Goal: Information Seeking & Learning: Learn about a topic

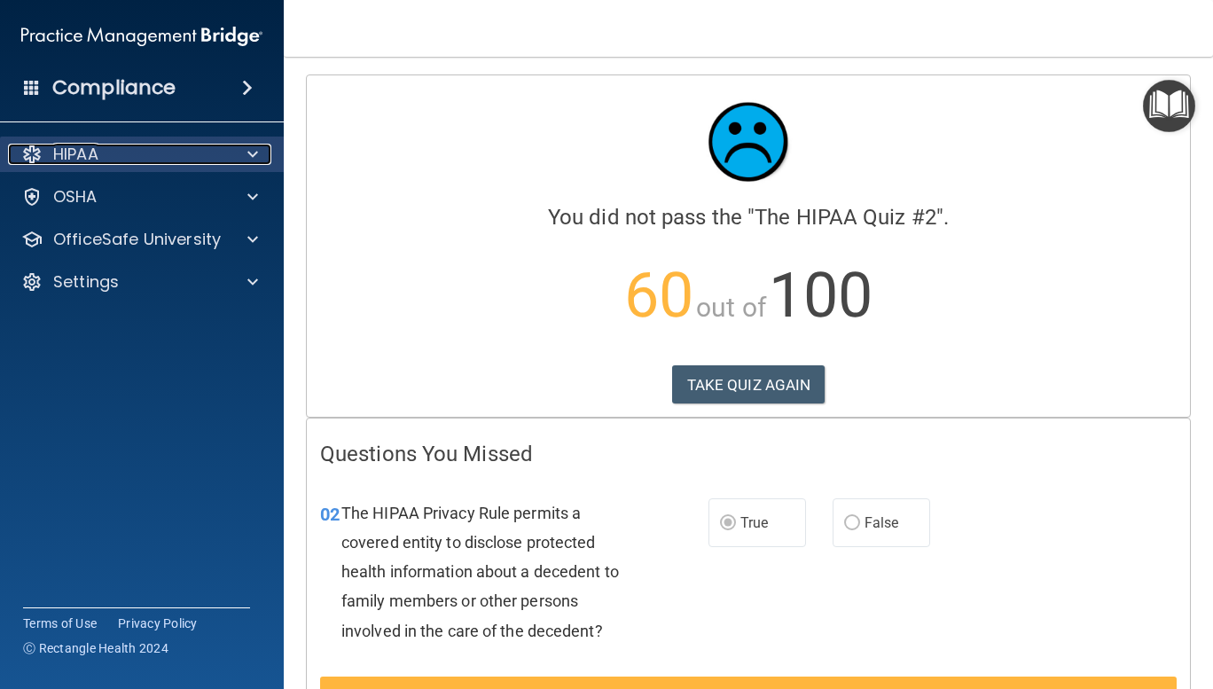
click at [236, 163] on div at bounding box center [250, 154] width 44 height 21
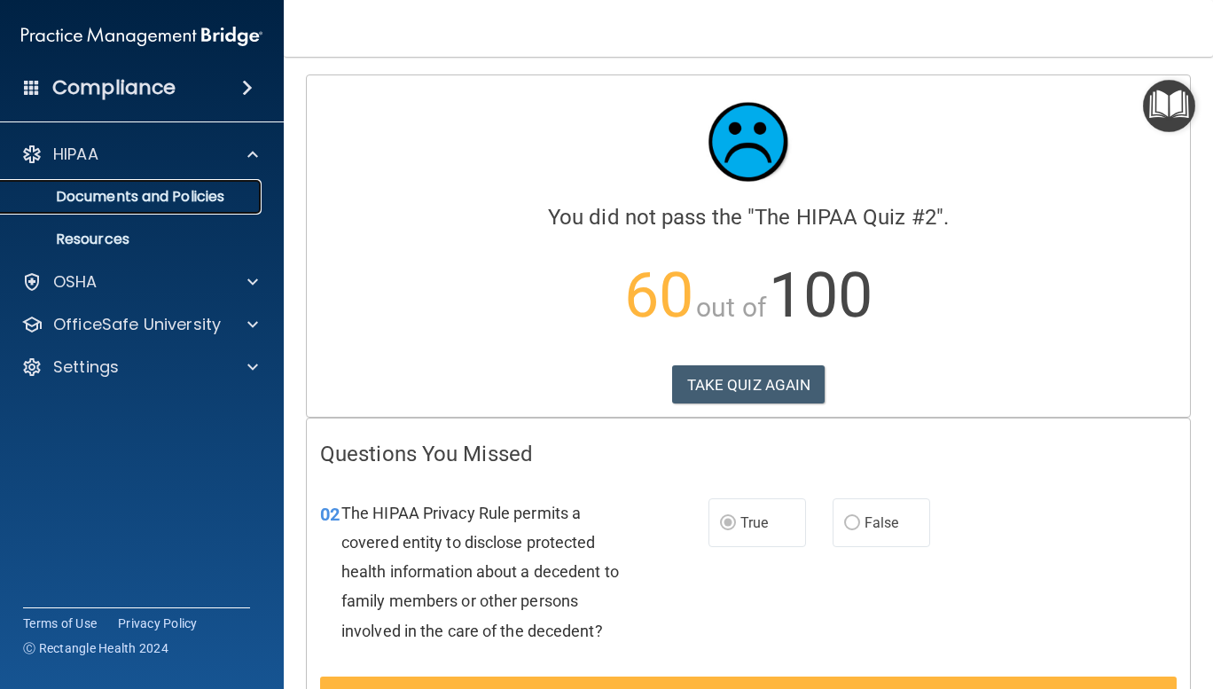
click at [179, 198] on p "Documents and Policies" at bounding box center [133, 197] width 242 height 18
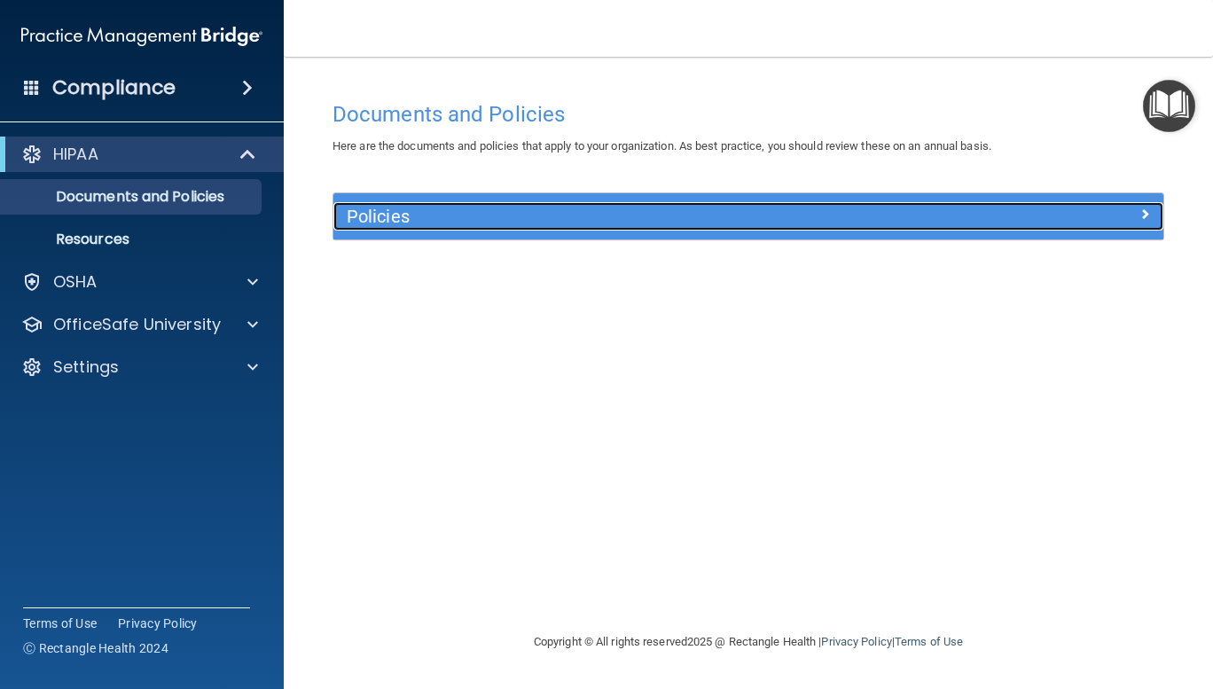
click at [948, 218] on div "Policies" at bounding box center [644, 216] width 622 height 28
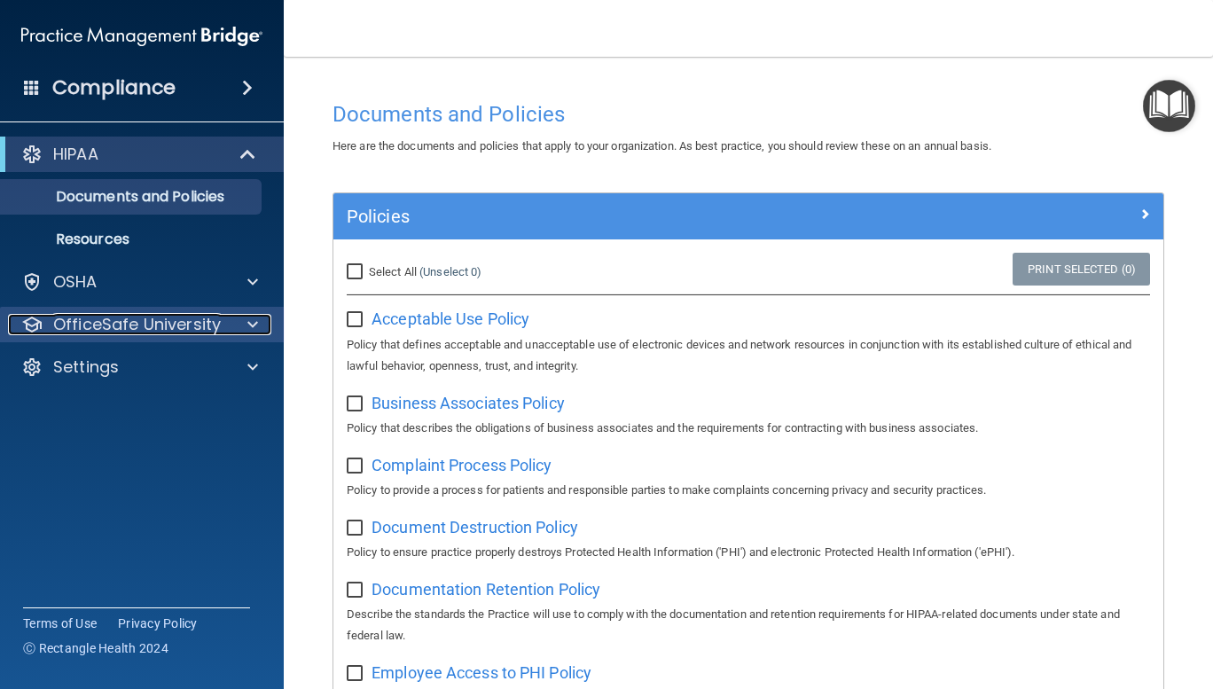
click at [180, 318] on p "OfficeSafe University" at bounding box center [137, 324] width 168 height 21
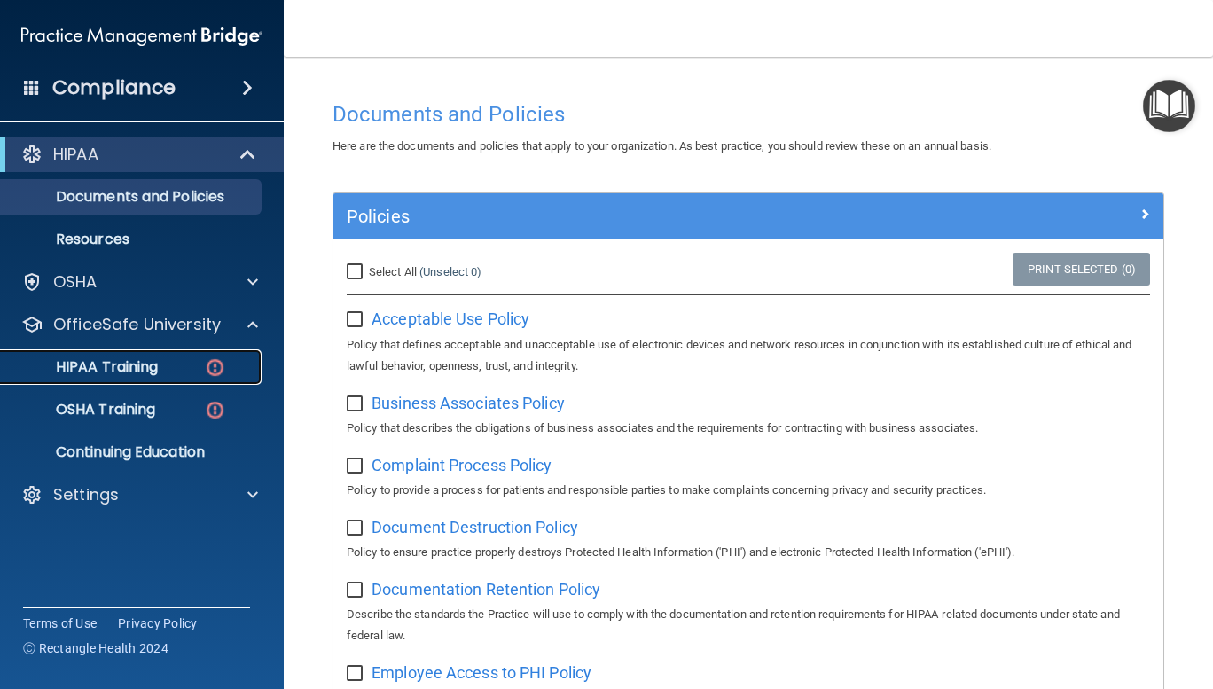
click at [145, 367] on p "HIPAA Training" at bounding box center [85, 367] width 146 height 18
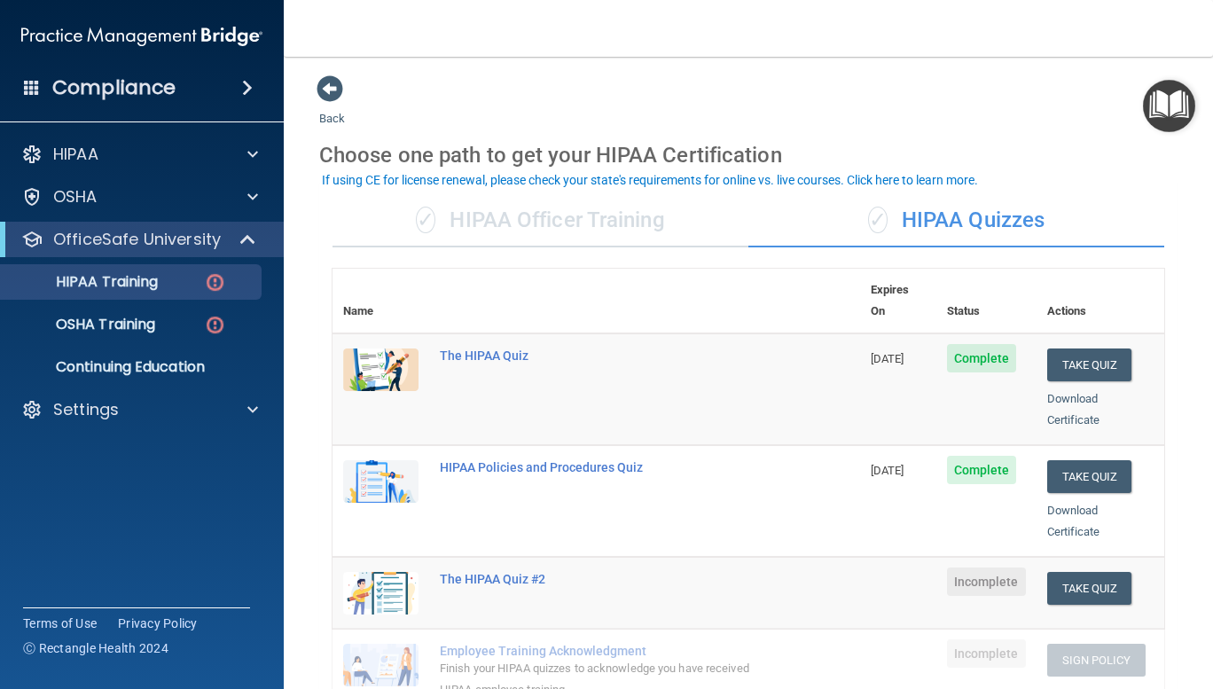
click at [579, 233] on div "✓ HIPAA Officer Training" at bounding box center [540, 220] width 416 height 53
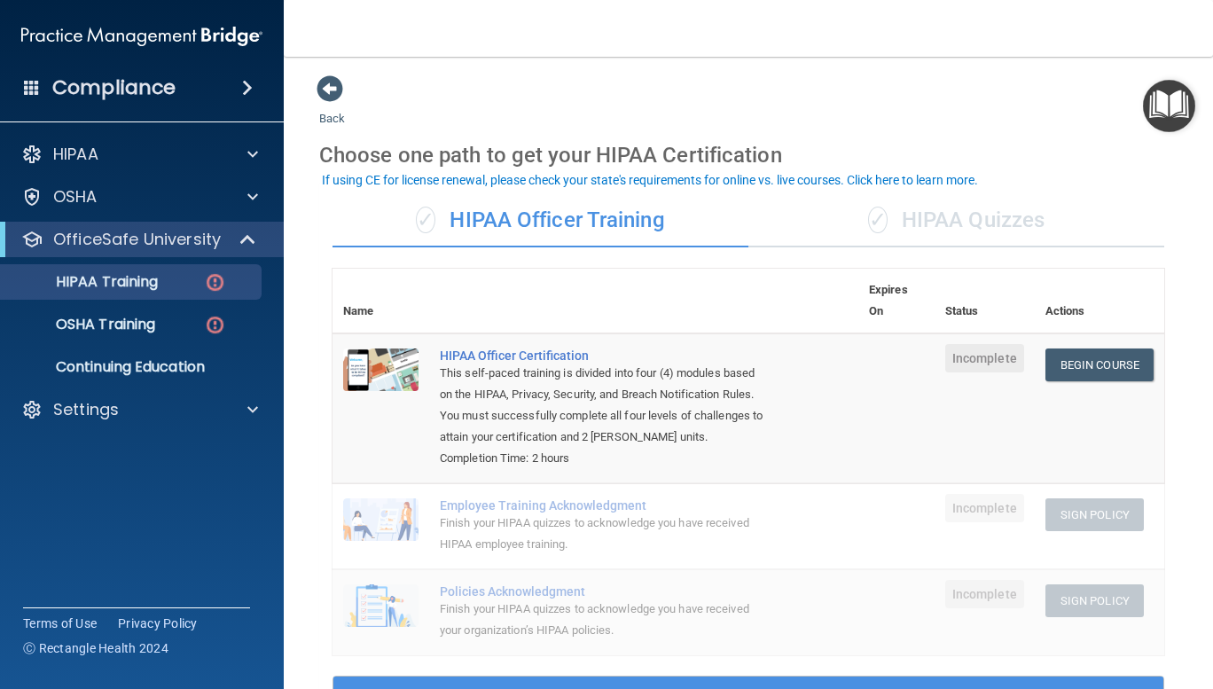
click at [787, 220] on div "✓ HIPAA Quizzes" at bounding box center [956, 220] width 416 height 53
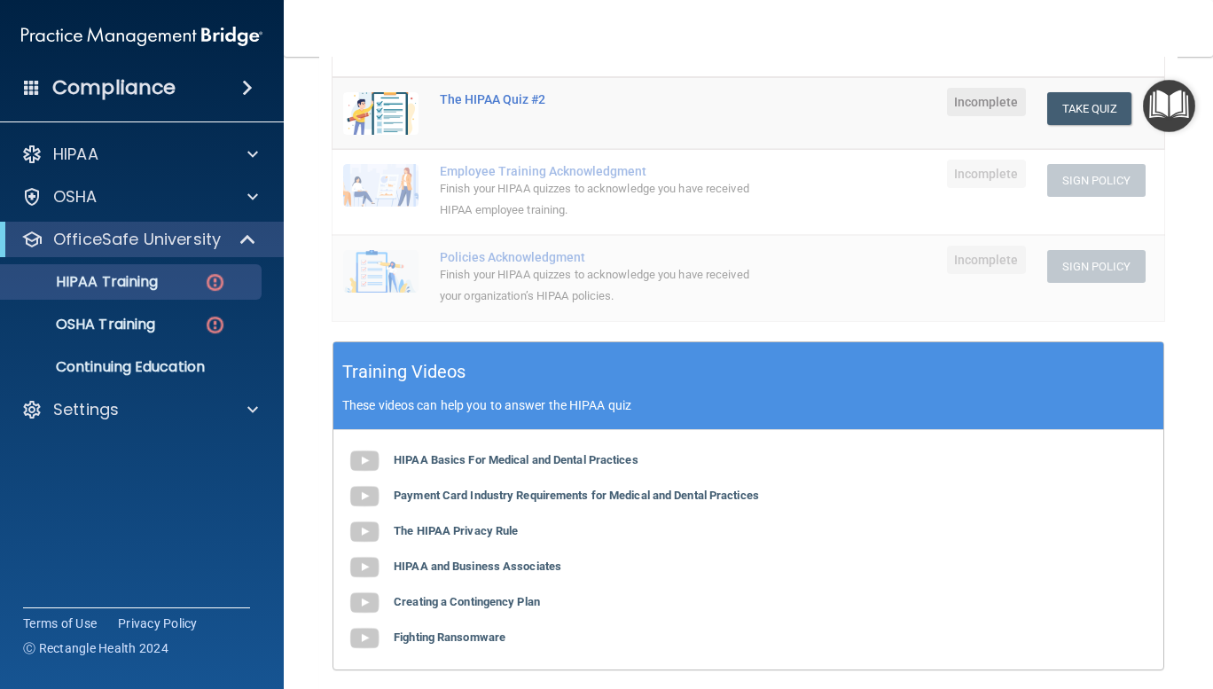
scroll to position [662, 0]
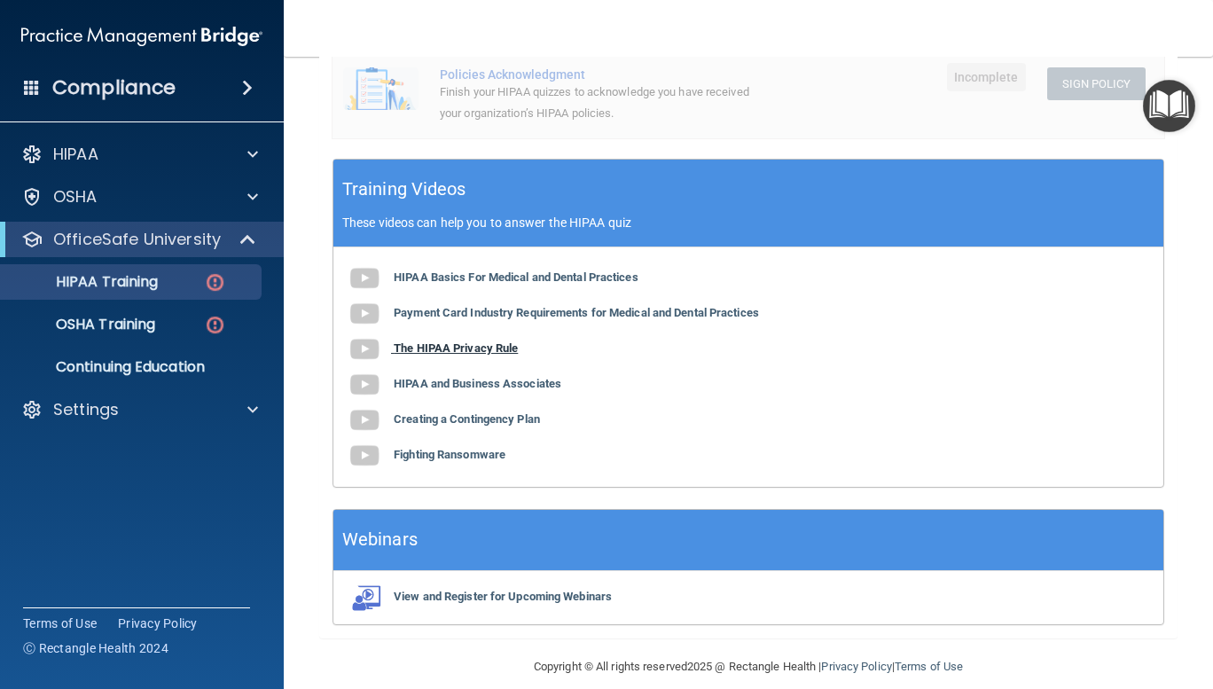
click at [474, 341] on b "The HIPAA Privacy Rule" at bounding box center [456, 347] width 124 height 13
click at [528, 377] on b "HIPAA and Business Associates" at bounding box center [478, 383] width 168 height 13
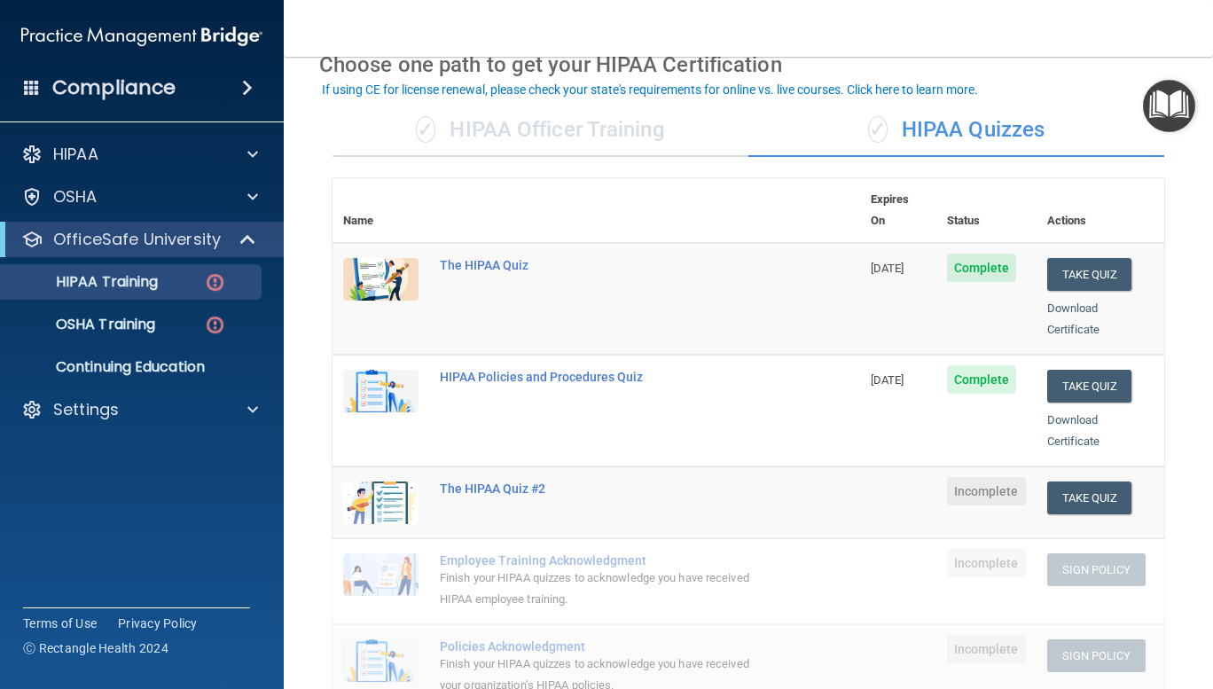
scroll to position [90, 0]
click at [1077, 482] on button "Take Quiz" at bounding box center [1089, 498] width 85 height 33
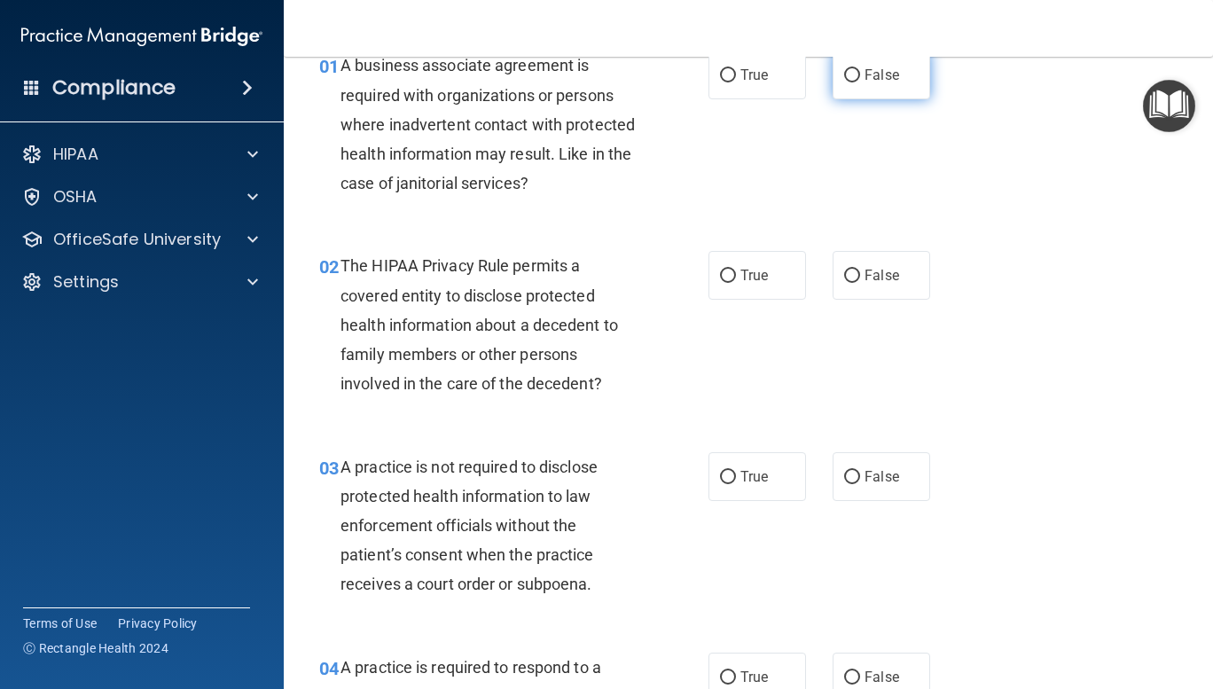
click at [847, 75] on input "False" at bounding box center [852, 75] width 16 height 13
radio input "true"
click at [721, 277] on input "True" at bounding box center [728, 275] width 16 height 13
radio input "true"
click at [844, 479] on input "False" at bounding box center [852, 477] width 16 height 13
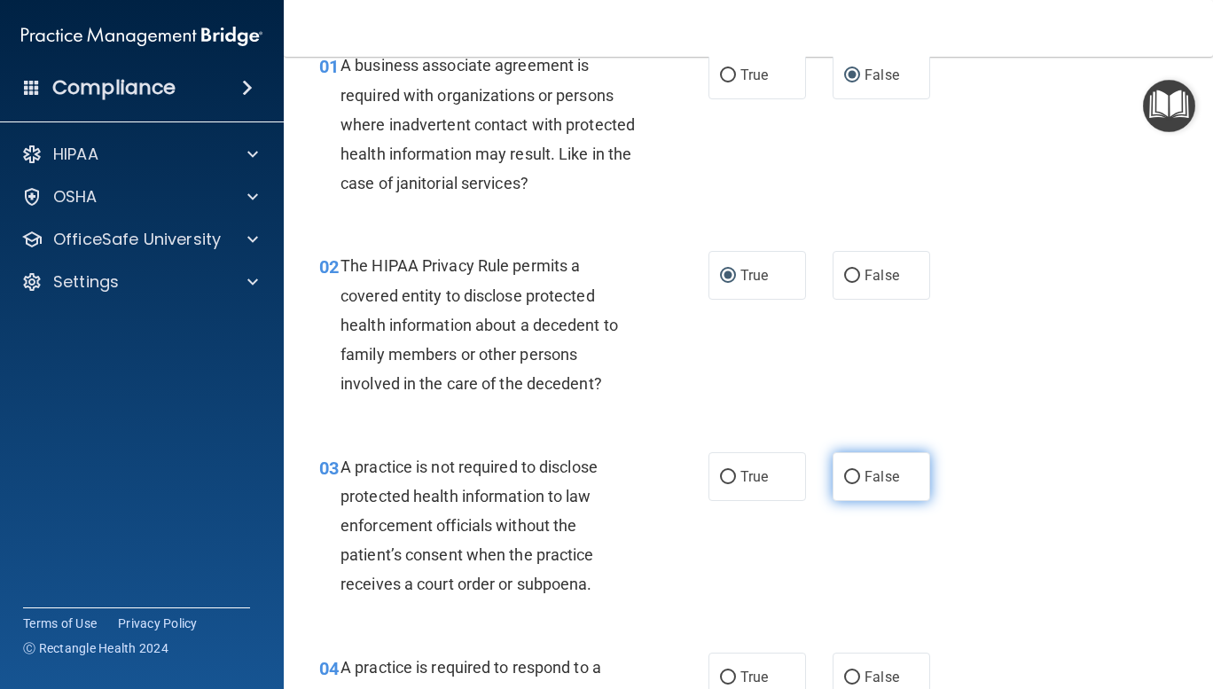
radio input "true"
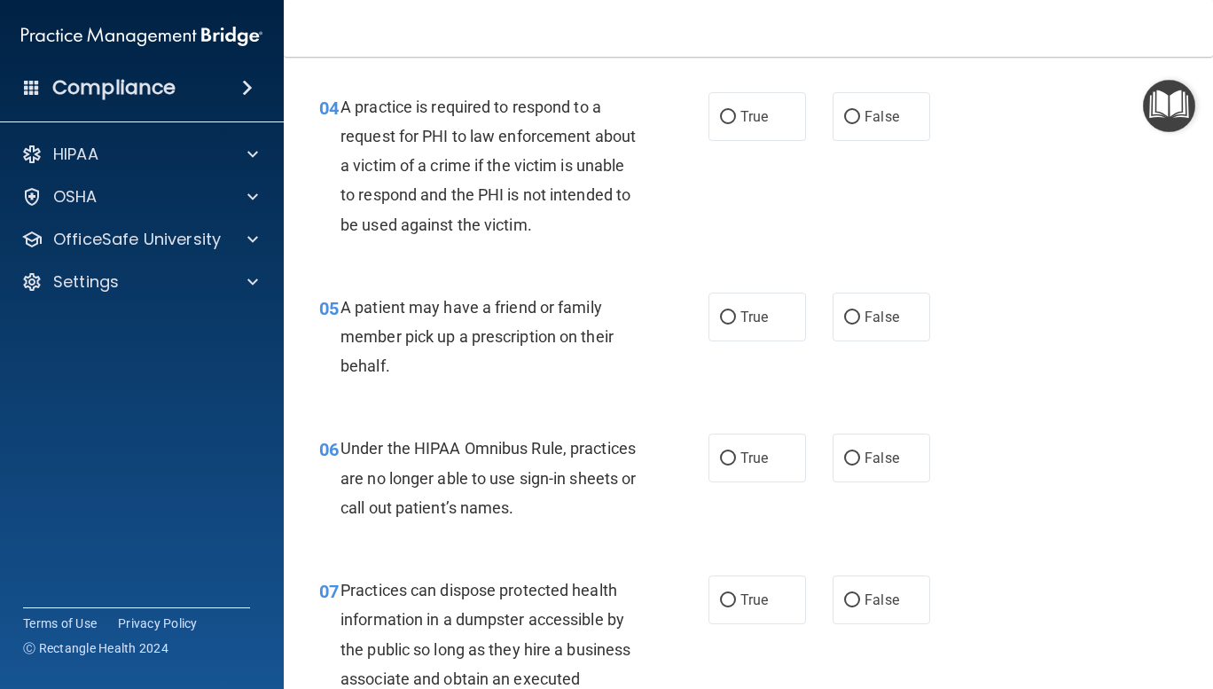
scroll to position [651, 0]
click at [847, 111] on input "False" at bounding box center [852, 116] width 16 height 13
radio input "true"
click at [729, 316] on input "True" at bounding box center [728, 316] width 16 height 13
radio input "true"
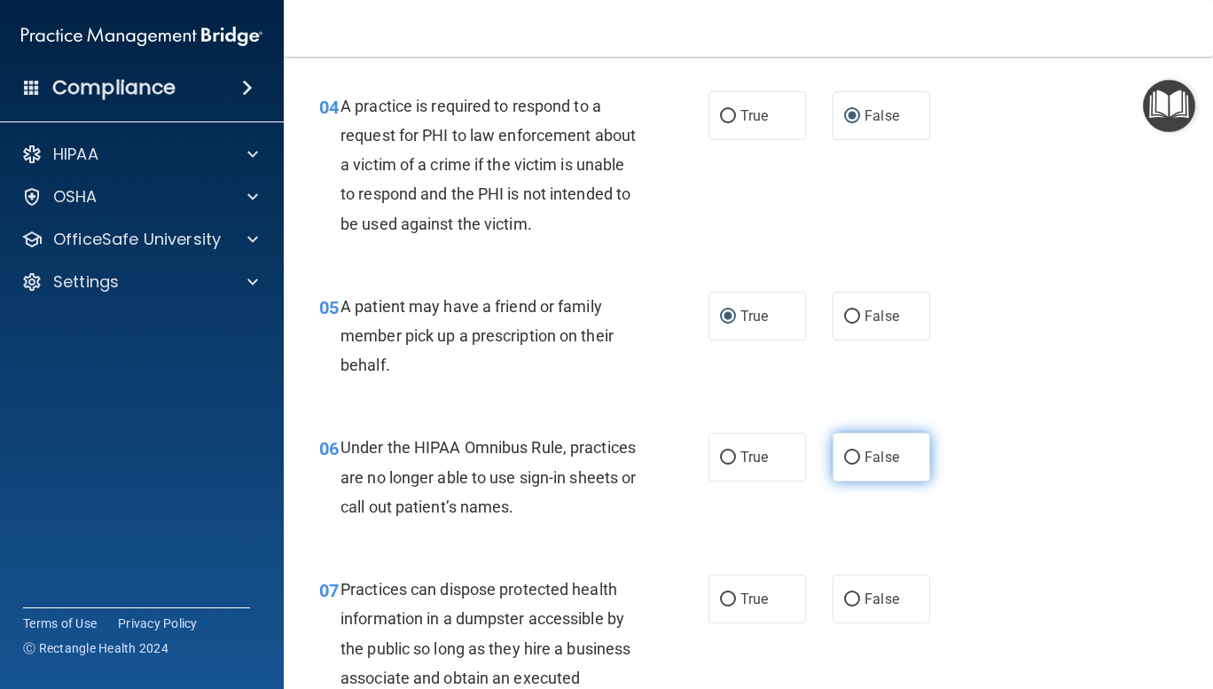
click at [844, 459] on input "False" at bounding box center [852, 457] width 16 height 13
radio input "true"
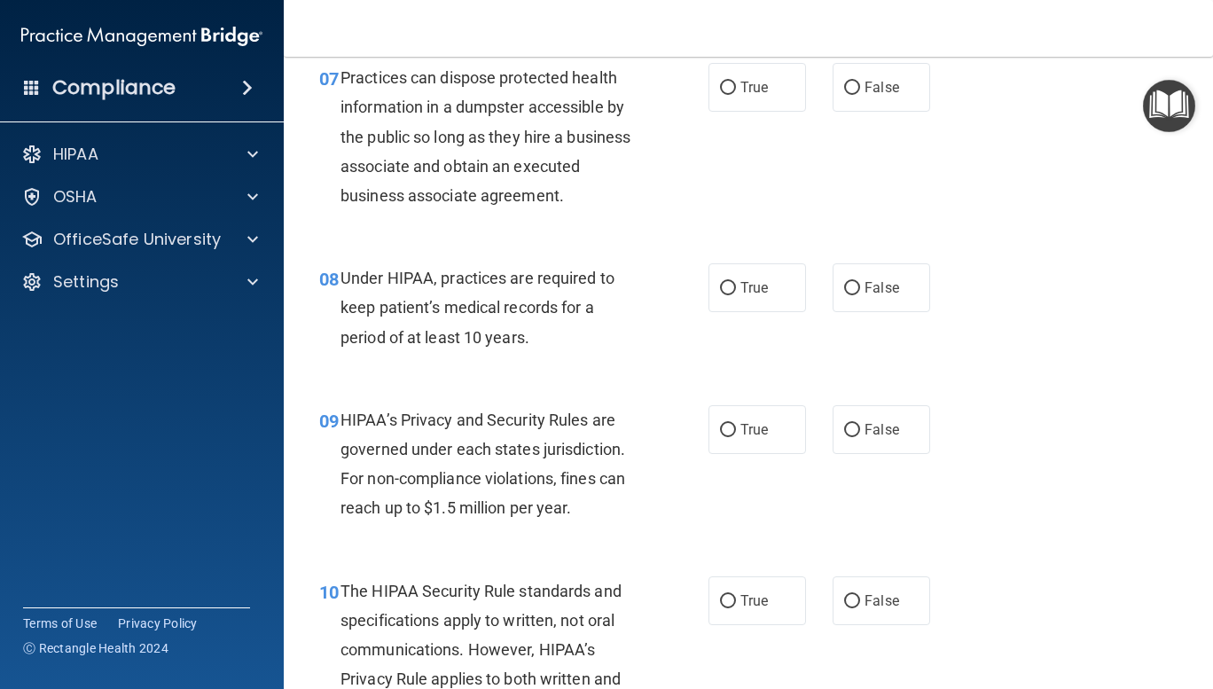
scroll to position [1166, 0]
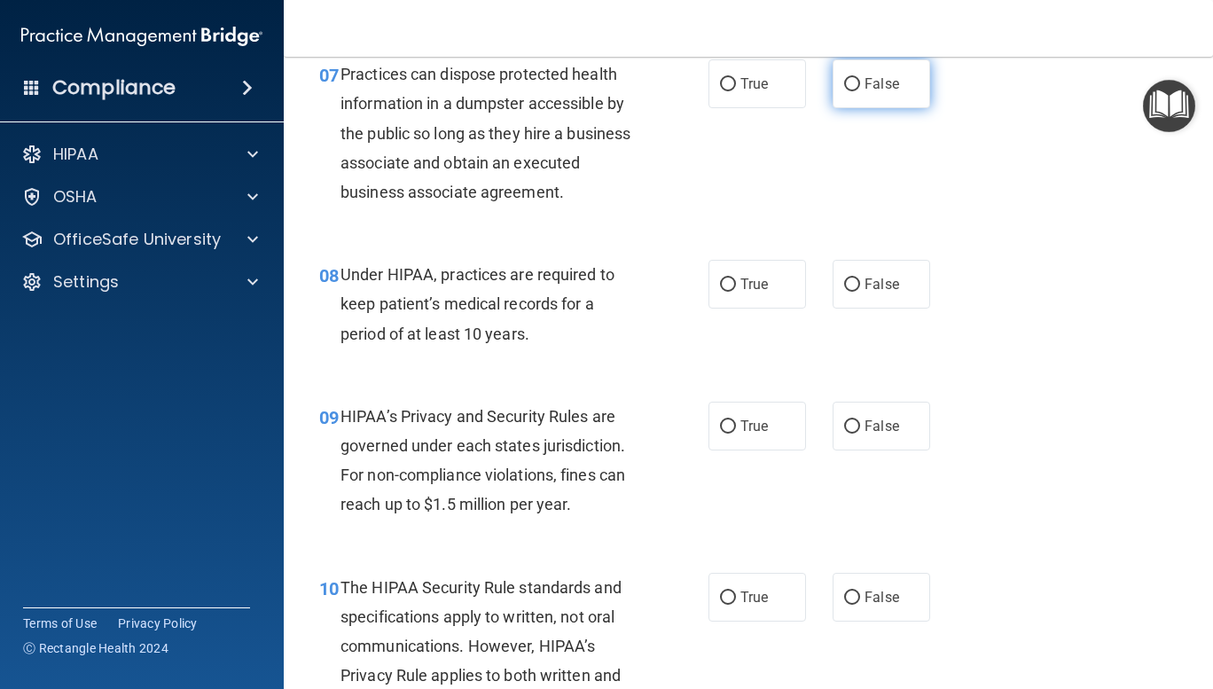
click at [844, 80] on input "False" at bounding box center [852, 84] width 16 height 13
radio input "true"
click at [844, 283] on input "False" at bounding box center [852, 284] width 16 height 13
radio input "true"
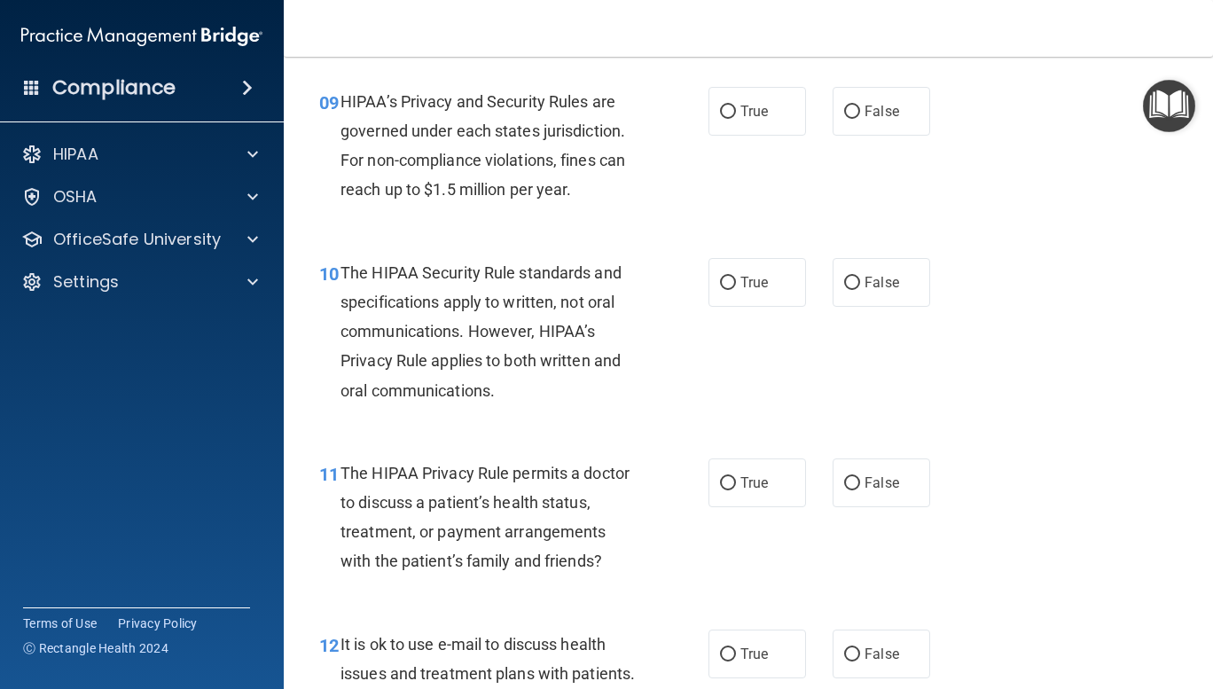
scroll to position [1484, 0]
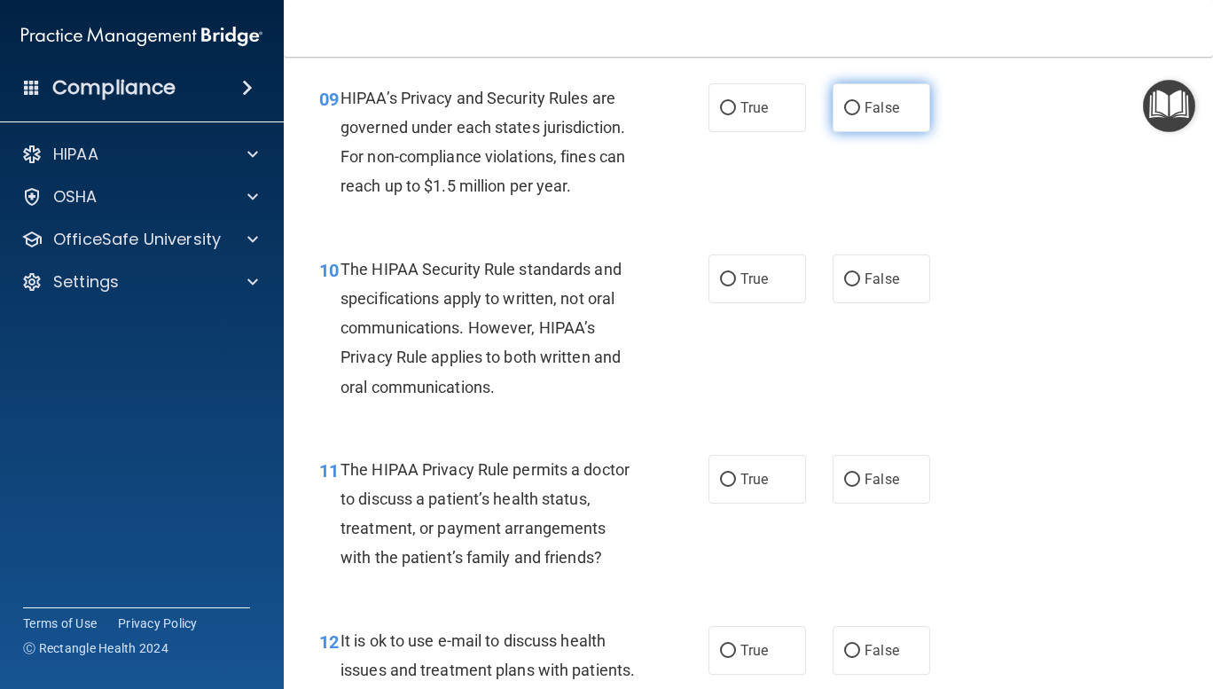
click at [844, 113] on input "False" at bounding box center [852, 108] width 16 height 13
radio input "true"
click at [722, 285] on input "True" at bounding box center [728, 279] width 16 height 13
radio input "true"
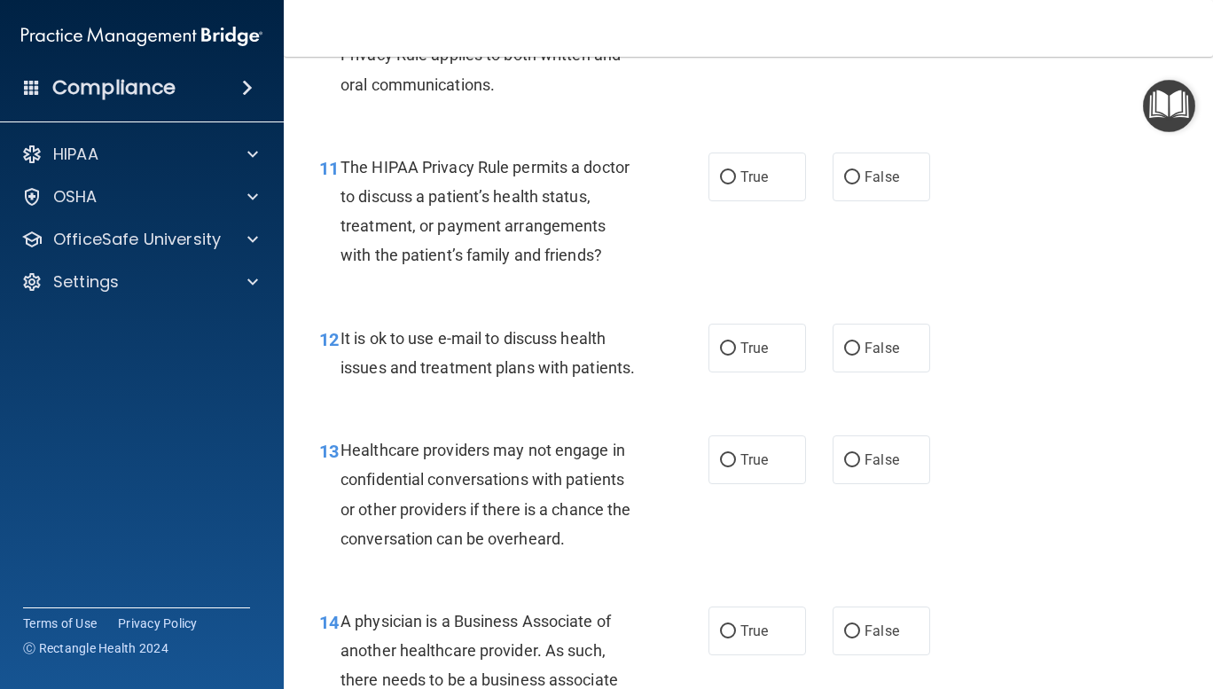
scroll to position [1812, 0]
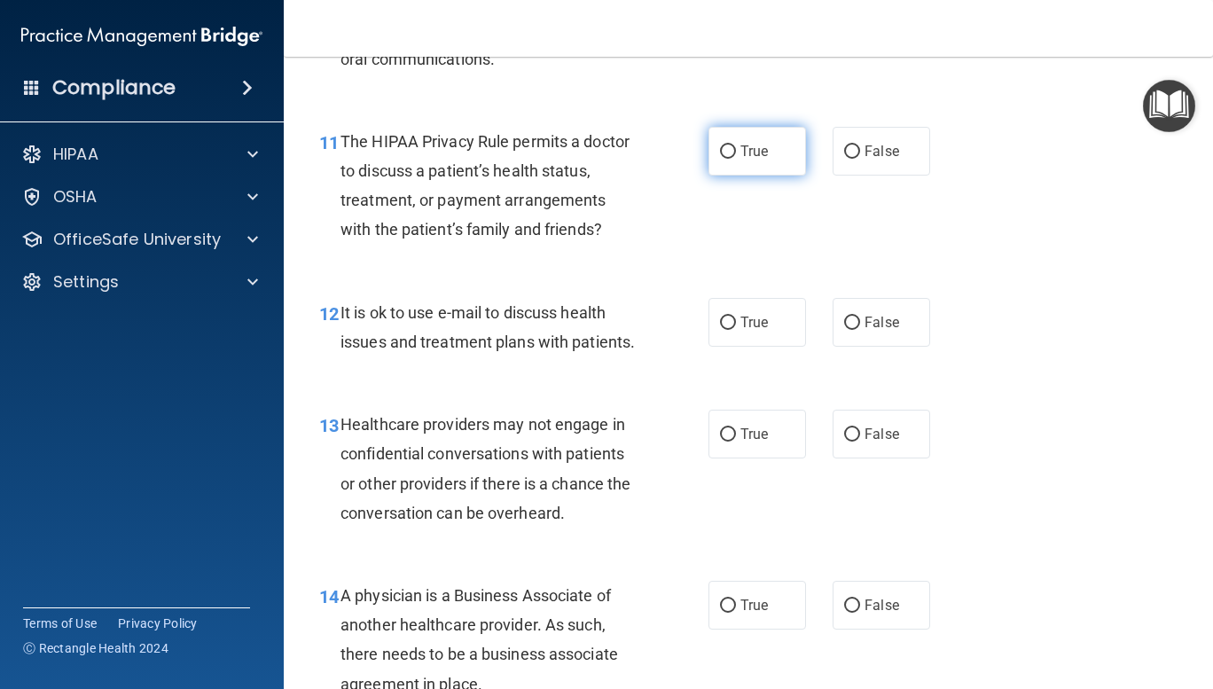
click at [727, 151] on input "True" at bounding box center [728, 151] width 16 height 13
radio input "true"
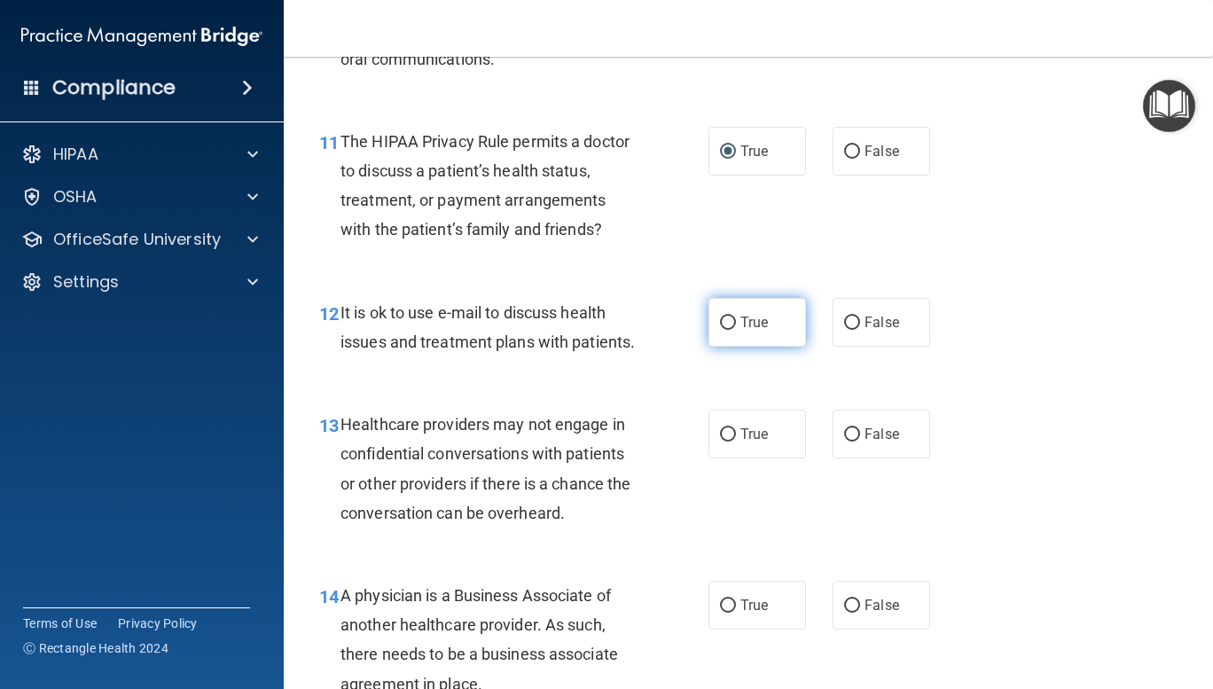
click at [724, 321] on input "True" at bounding box center [728, 322] width 16 height 13
radio input "true"
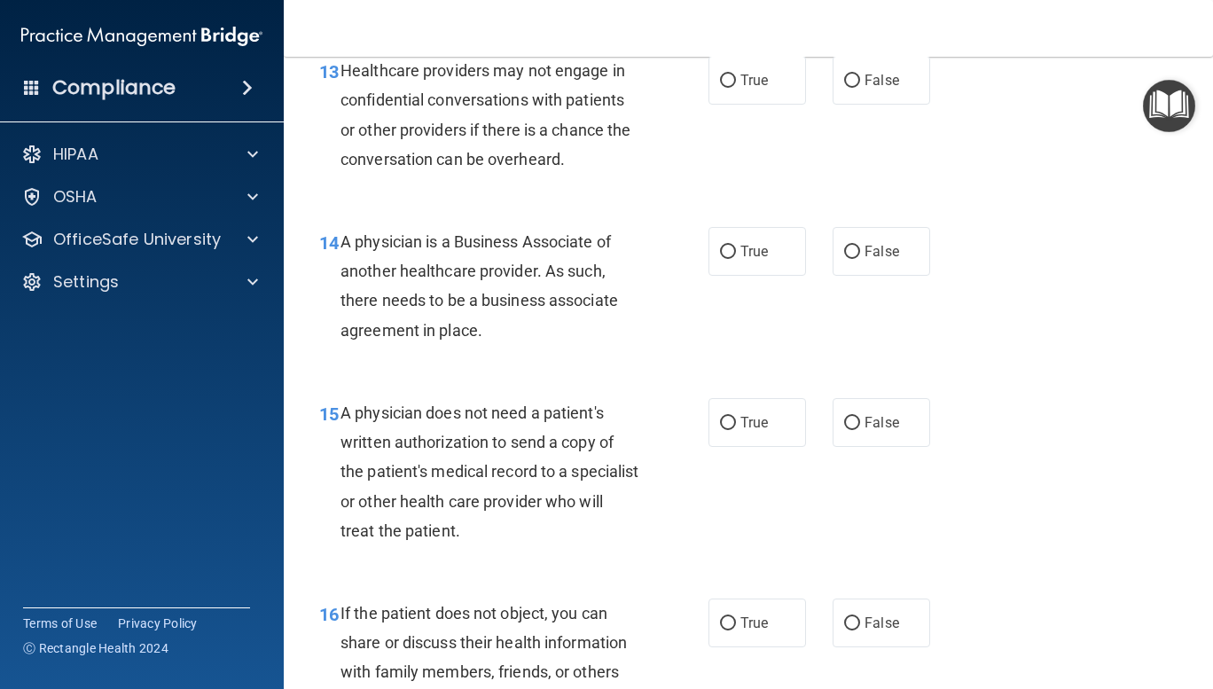
scroll to position [2166, 0]
click at [844, 88] on input "False" at bounding box center [852, 80] width 16 height 13
radio input "true"
click at [847, 259] on input "False" at bounding box center [852, 252] width 16 height 13
radio input "true"
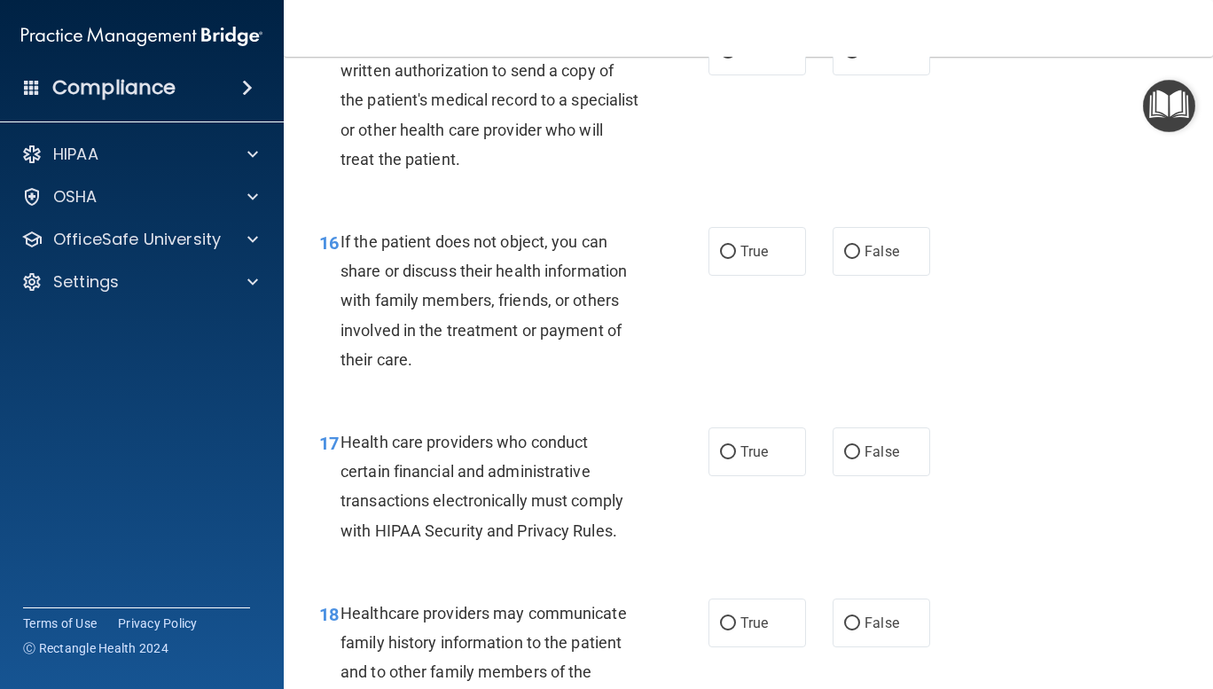
scroll to position [2536, 0]
click at [722, 59] on input "True" at bounding box center [728, 52] width 16 height 13
radio input "true"
click at [728, 260] on input "True" at bounding box center [728, 252] width 16 height 13
radio input "true"
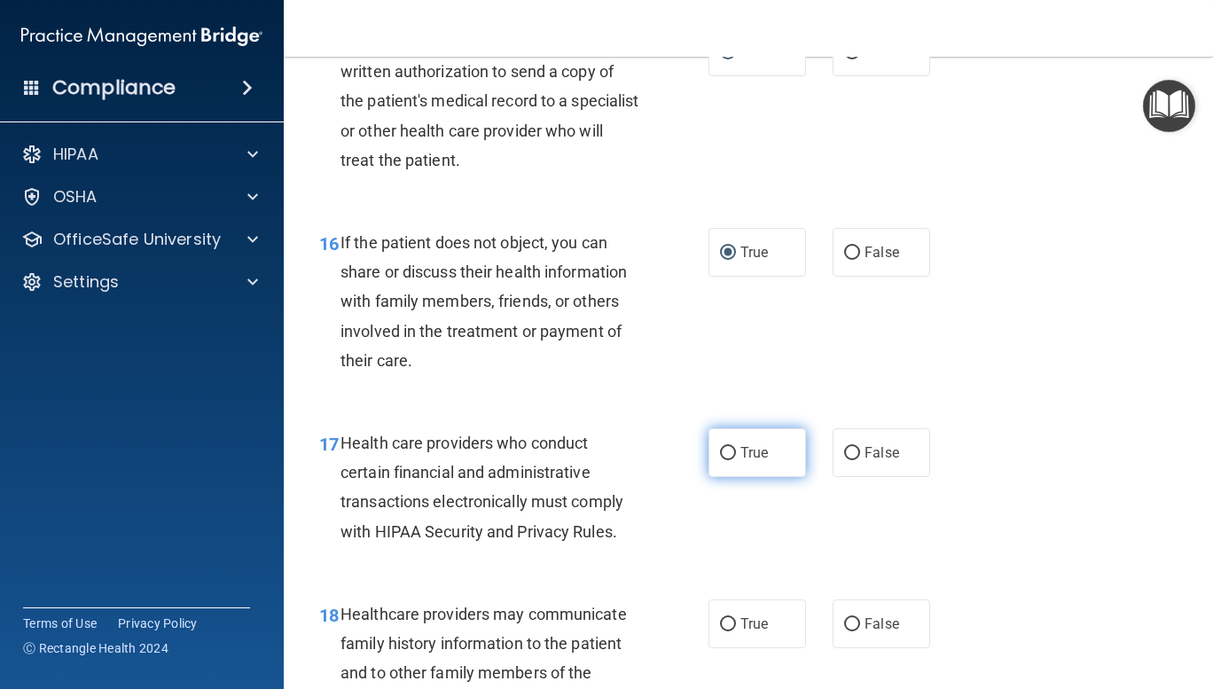
click at [727, 460] on input "True" at bounding box center [728, 453] width 16 height 13
radio input "true"
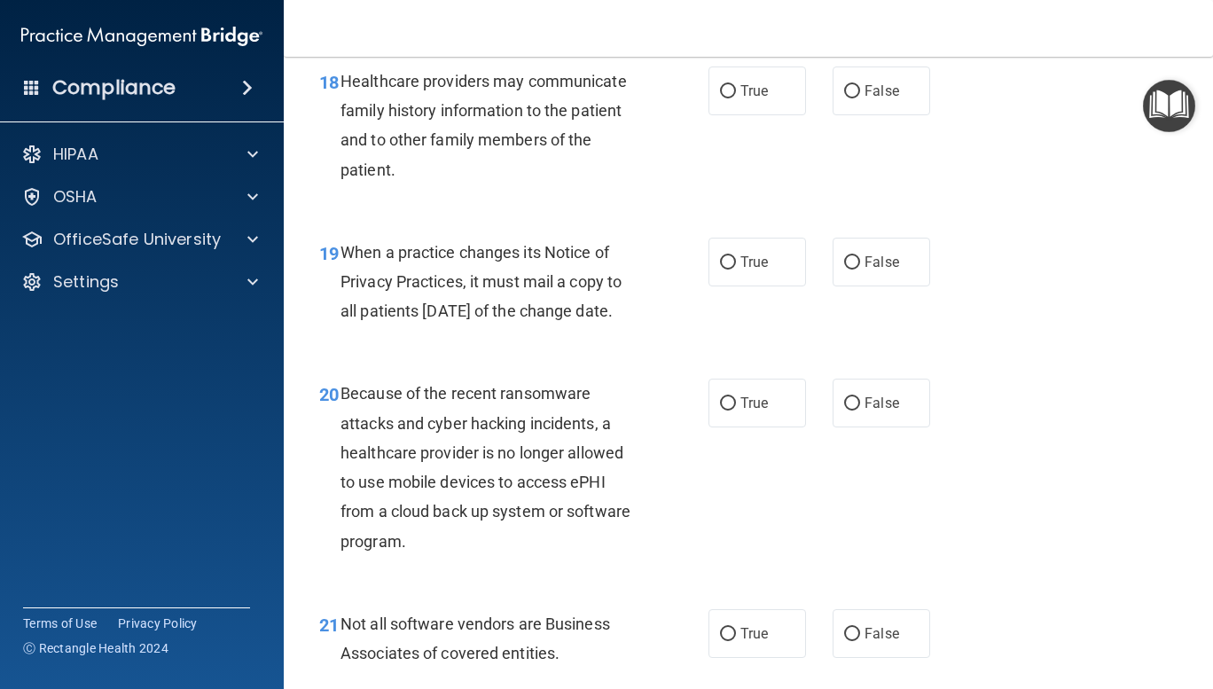
scroll to position [3081, 0]
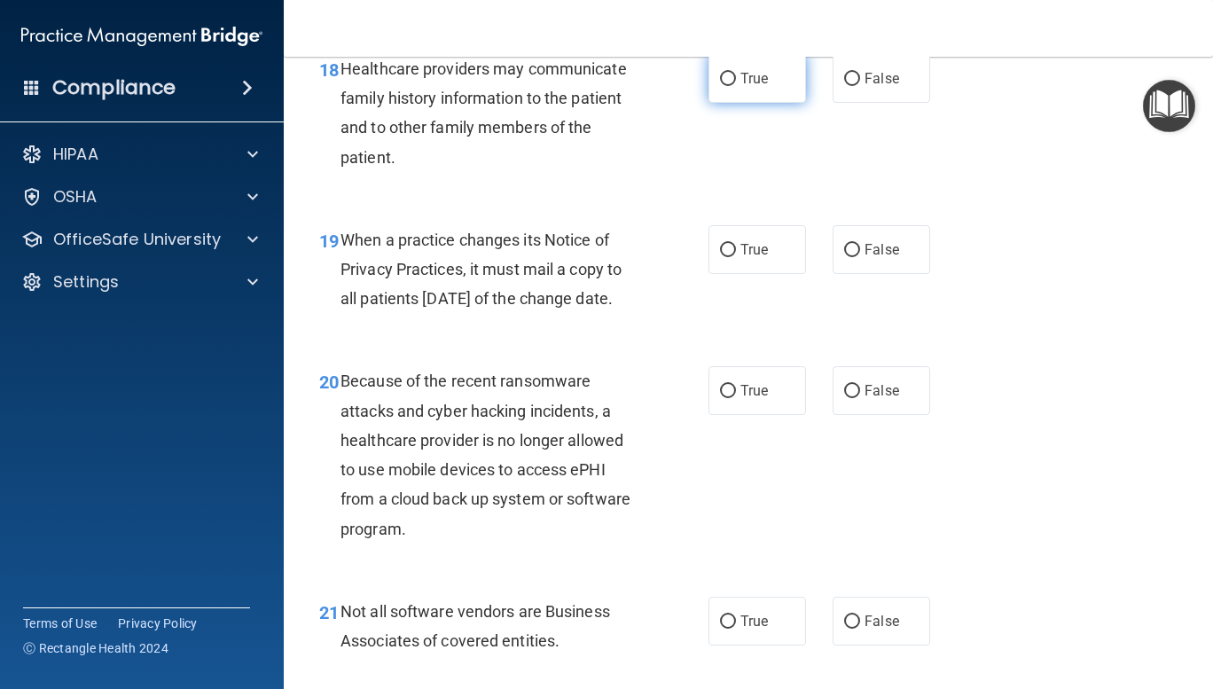
click at [721, 86] on input "True" at bounding box center [728, 79] width 16 height 13
radio input "true"
click at [844, 257] on input "False" at bounding box center [852, 250] width 16 height 13
radio input "true"
click at [851, 398] on input "False" at bounding box center [852, 391] width 16 height 13
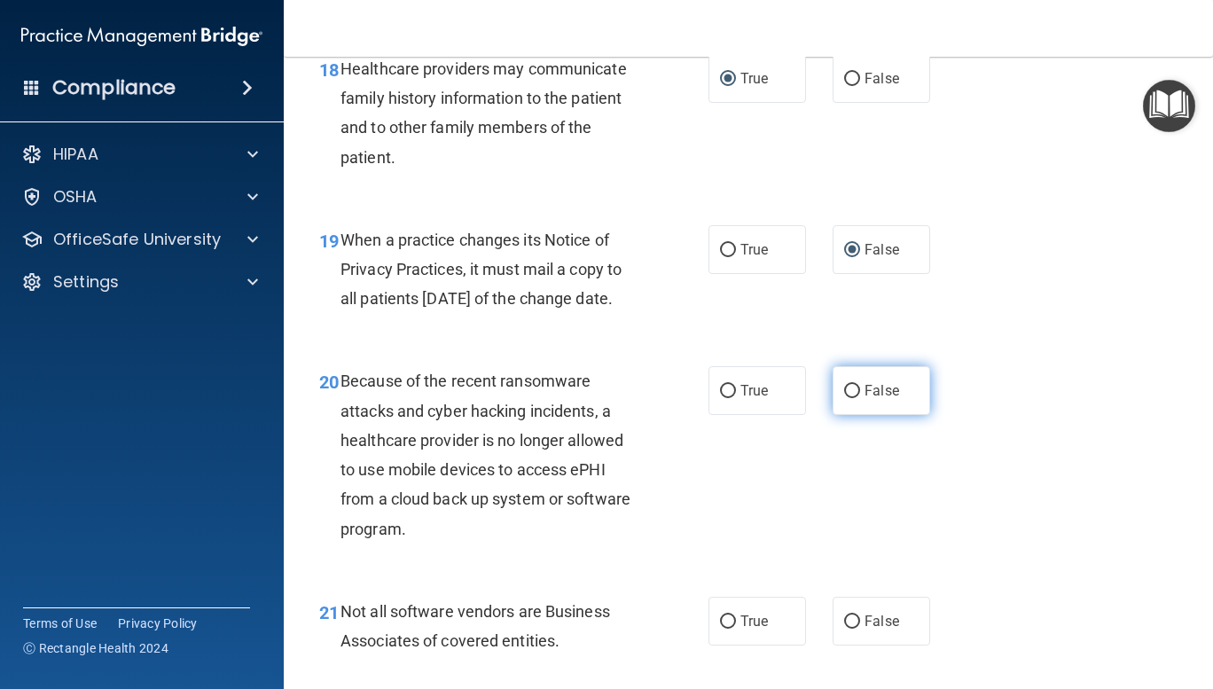
radio input "true"
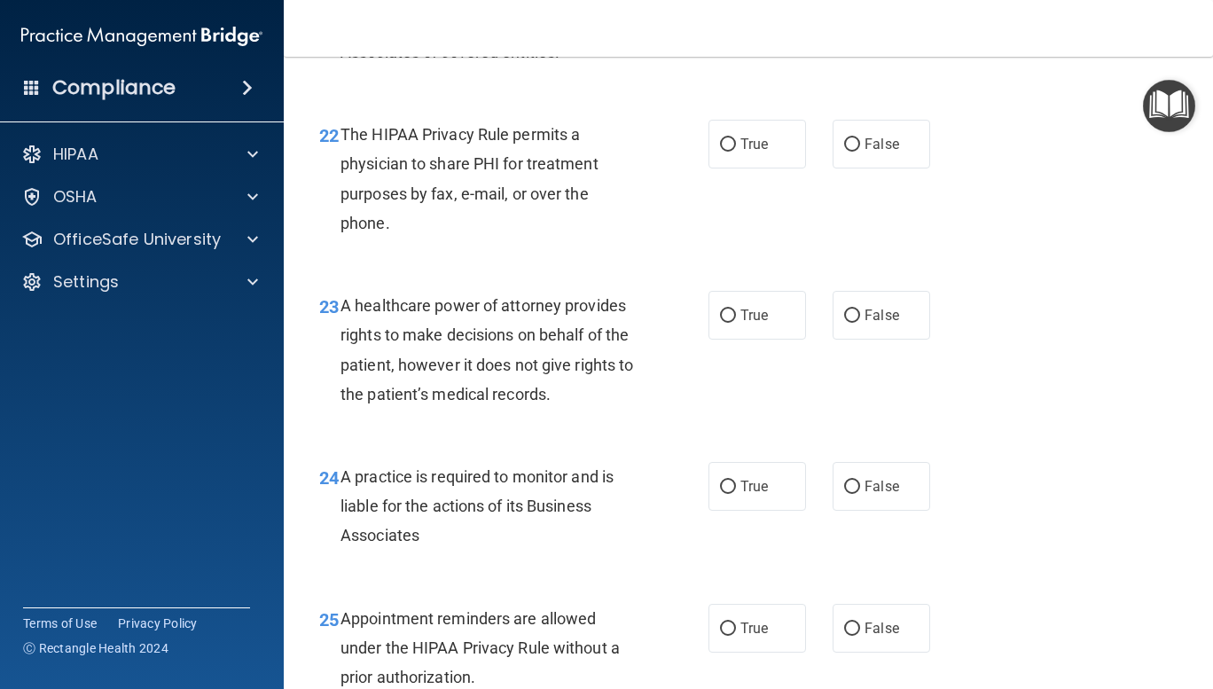
scroll to position [3672, 0]
click at [722, 38] on input "True" at bounding box center [728, 31] width 16 height 13
radio input "true"
click at [720, 150] on input "True" at bounding box center [728, 143] width 16 height 13
radio input "true"
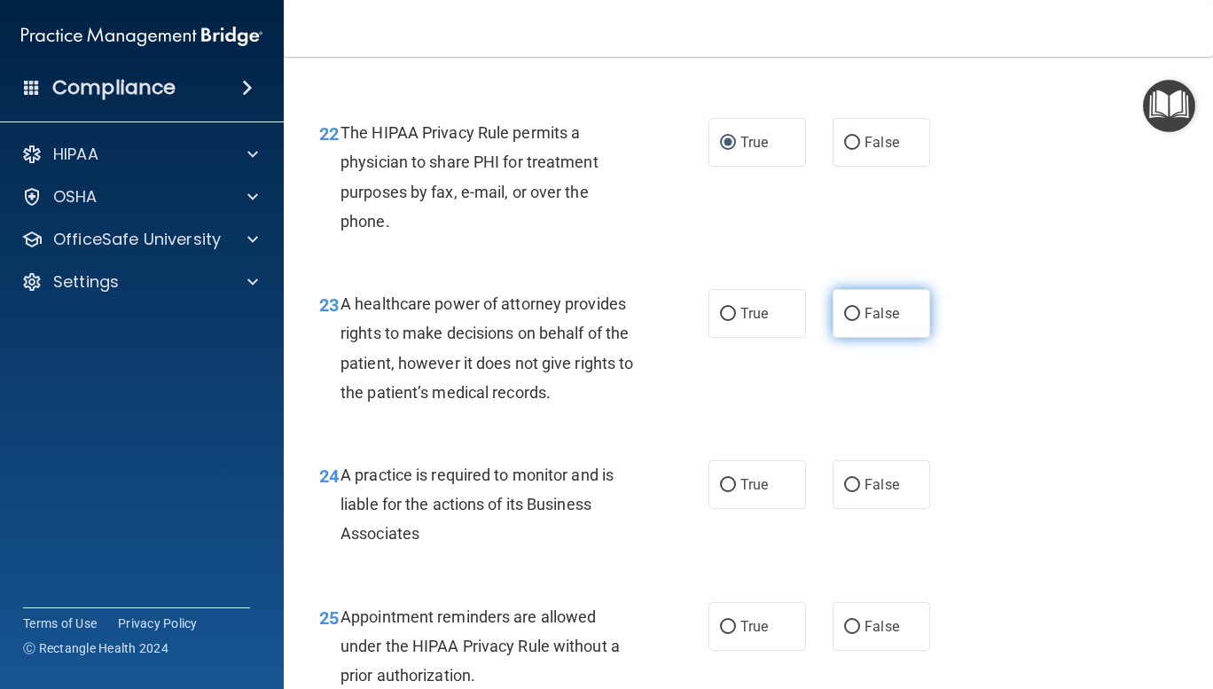
click at [844, 321] on input "False" at bounding box center [852, 314] width 16 height 13
radio input "true"
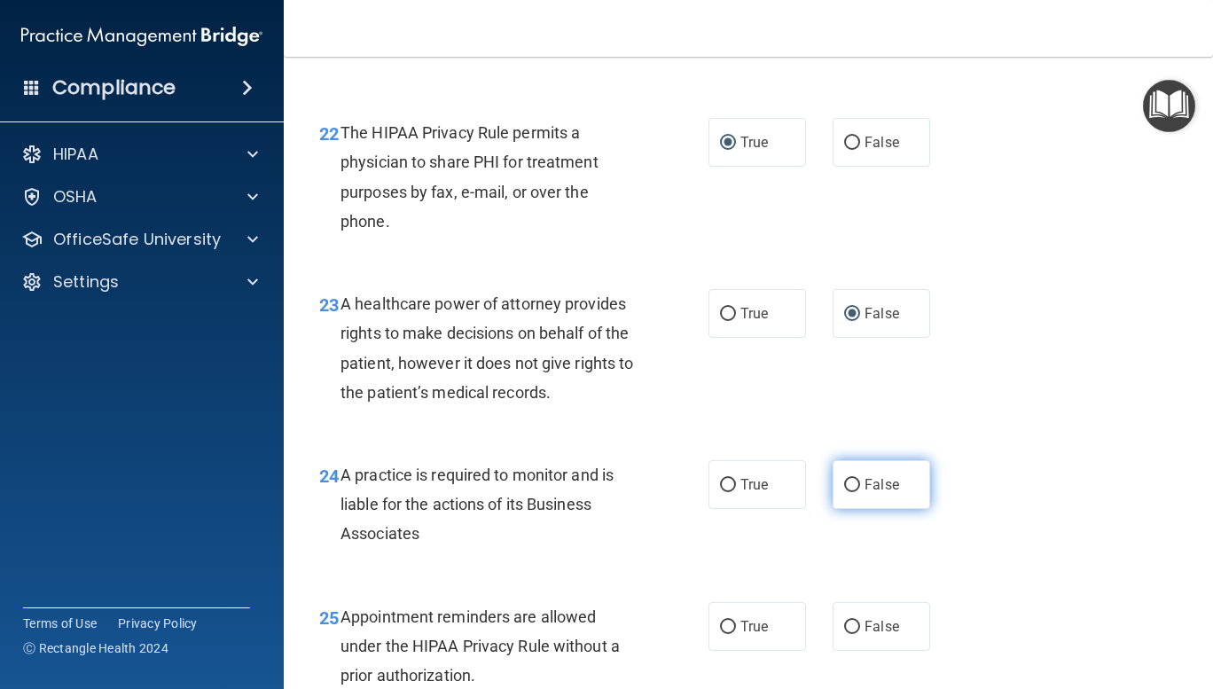
click at [845, 492] on input "False" at bounding box center [852, 485] width 16 height 13
radio input "true"
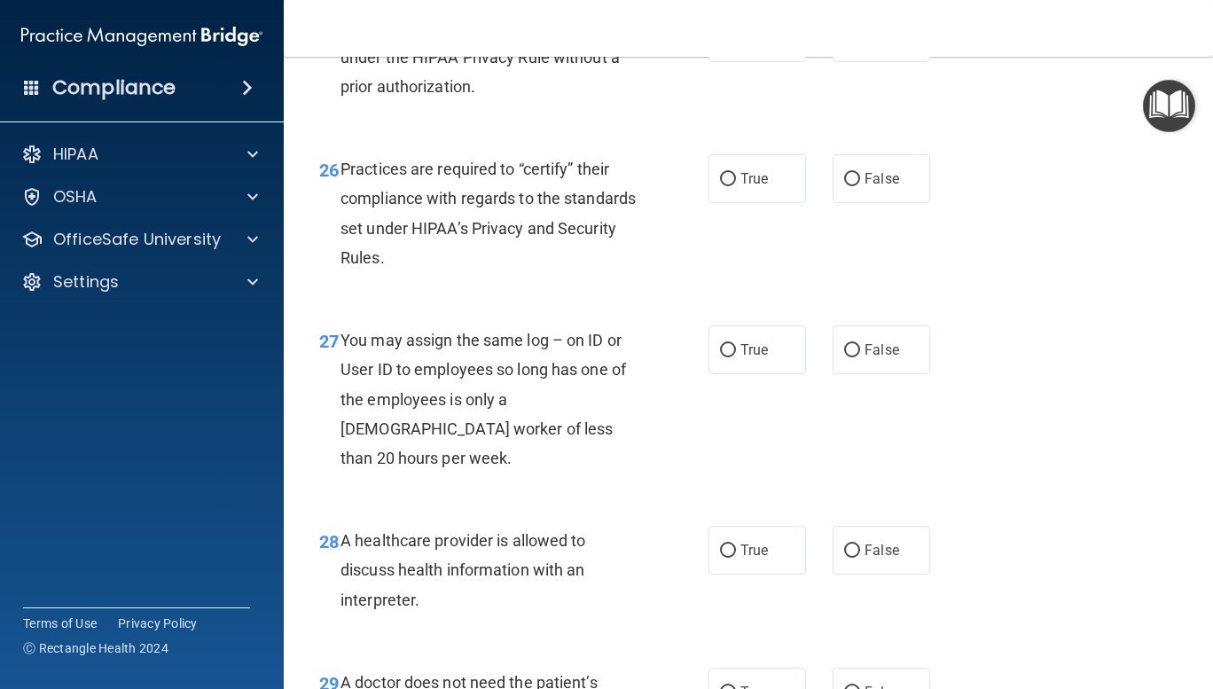
scroll to position [4262, 0]
click at [720, 43] on input "True" at bounding box center [728, 36] width 16 height 13
radio input "true"
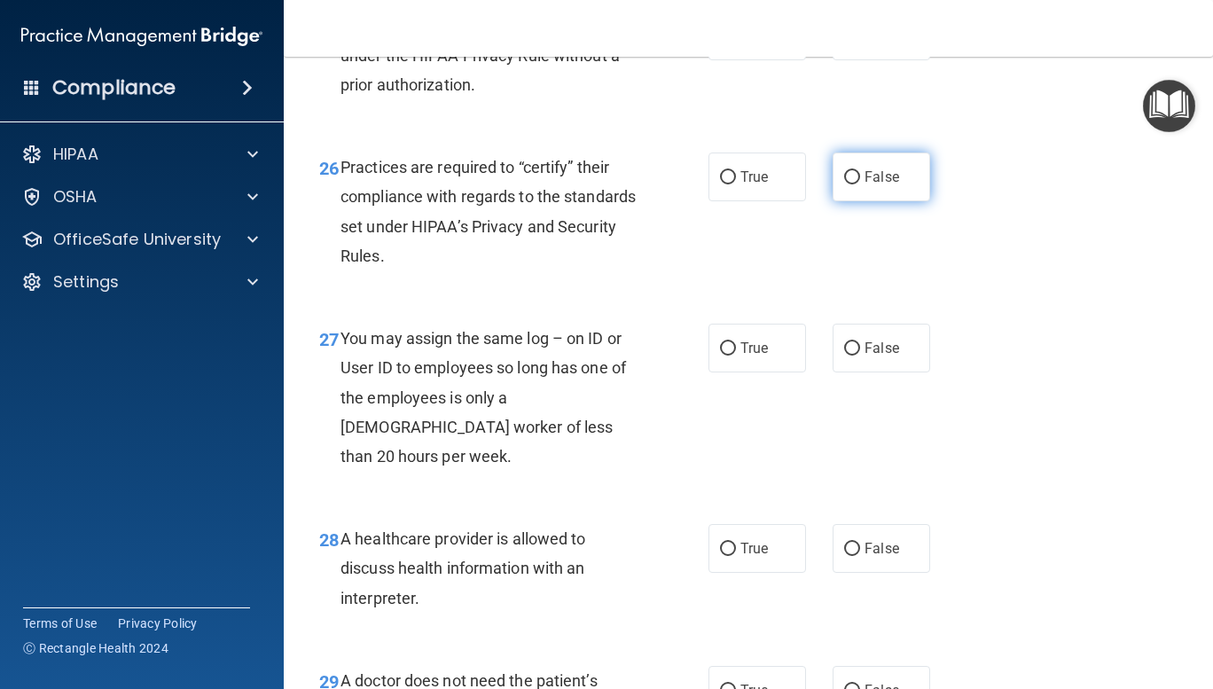
click at [846, 184] on input "False" at bounding box center [852, 177] width 16 height 13
radio input "true"
click at [844, 355] on input "False" at bounding box center [852, 348] width 16 height 13
radio input "true"
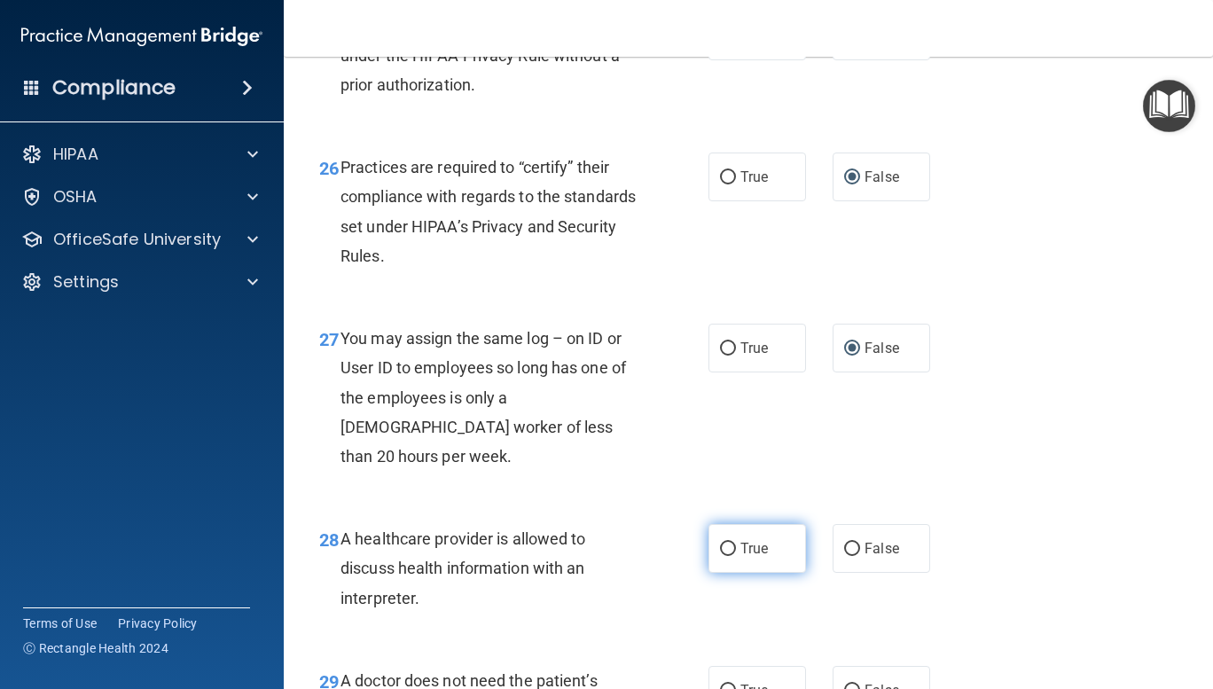
click at [728, 556] on input "True" at bounding box center [728, 549] width 16 height 13
radio input "true"
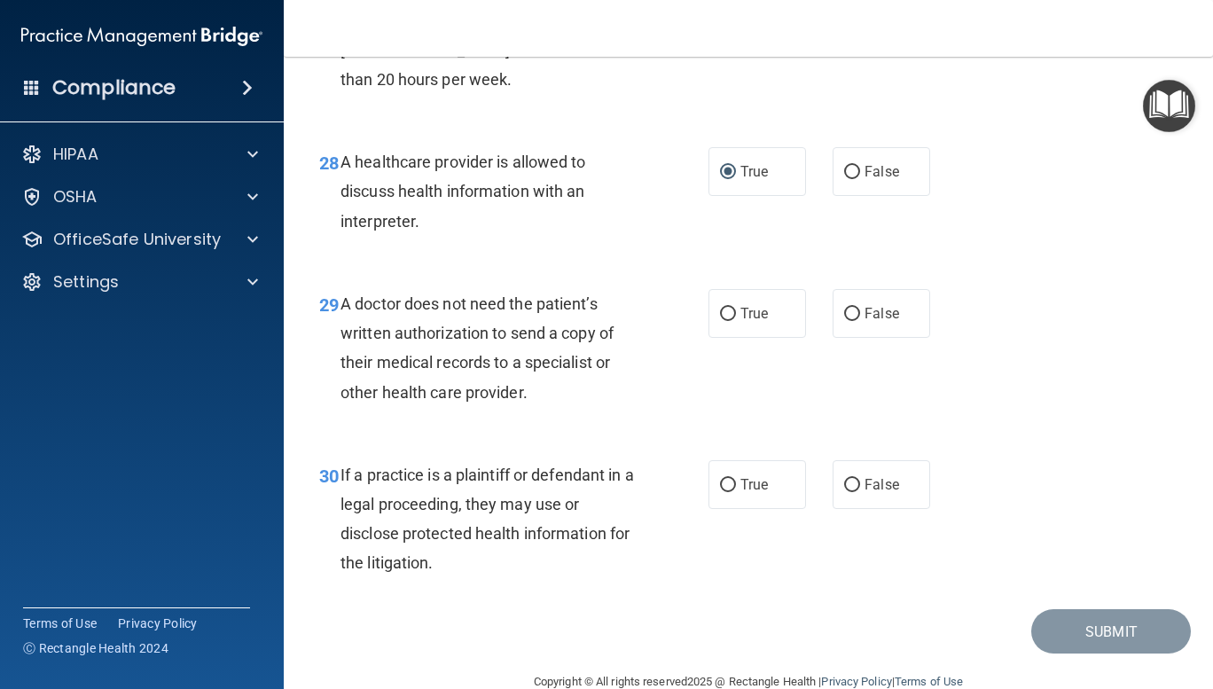
scroll to position [4705, 0]
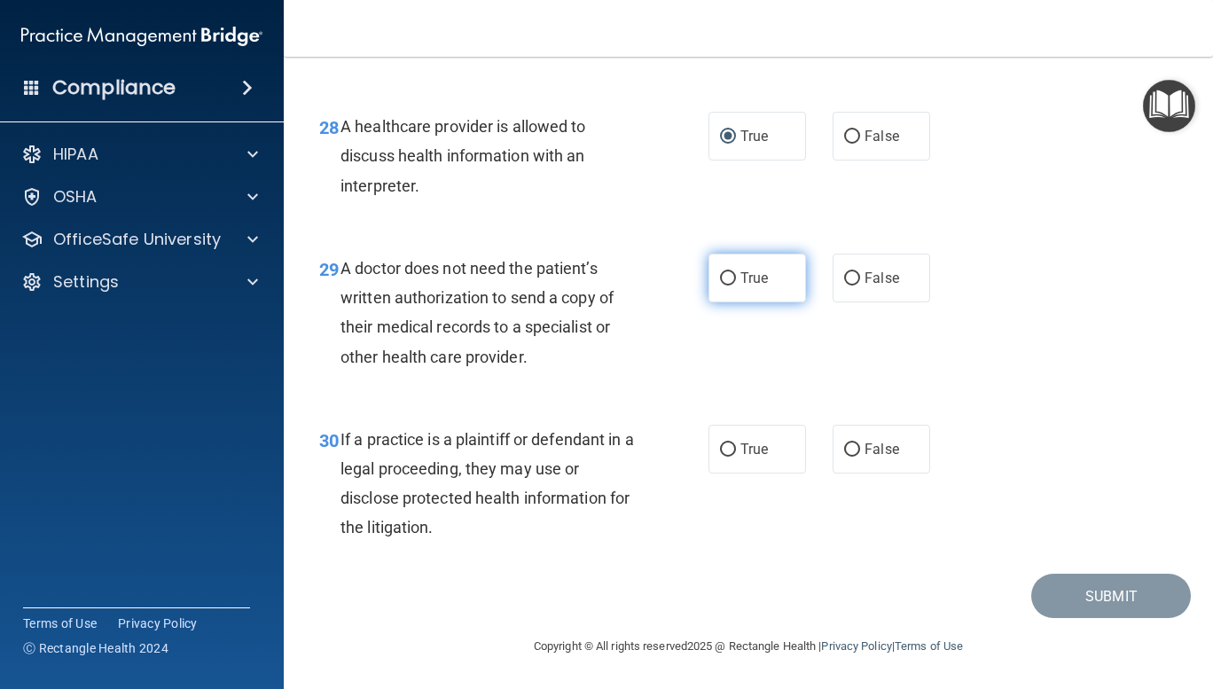
click at [727, 277] on input "True" at bounding box center [728, 278] width 16 height 13
radio input "true"
click at [721, 449] on input "True" at bounding box center [728, 449] width 16 height 13
radio input "true"
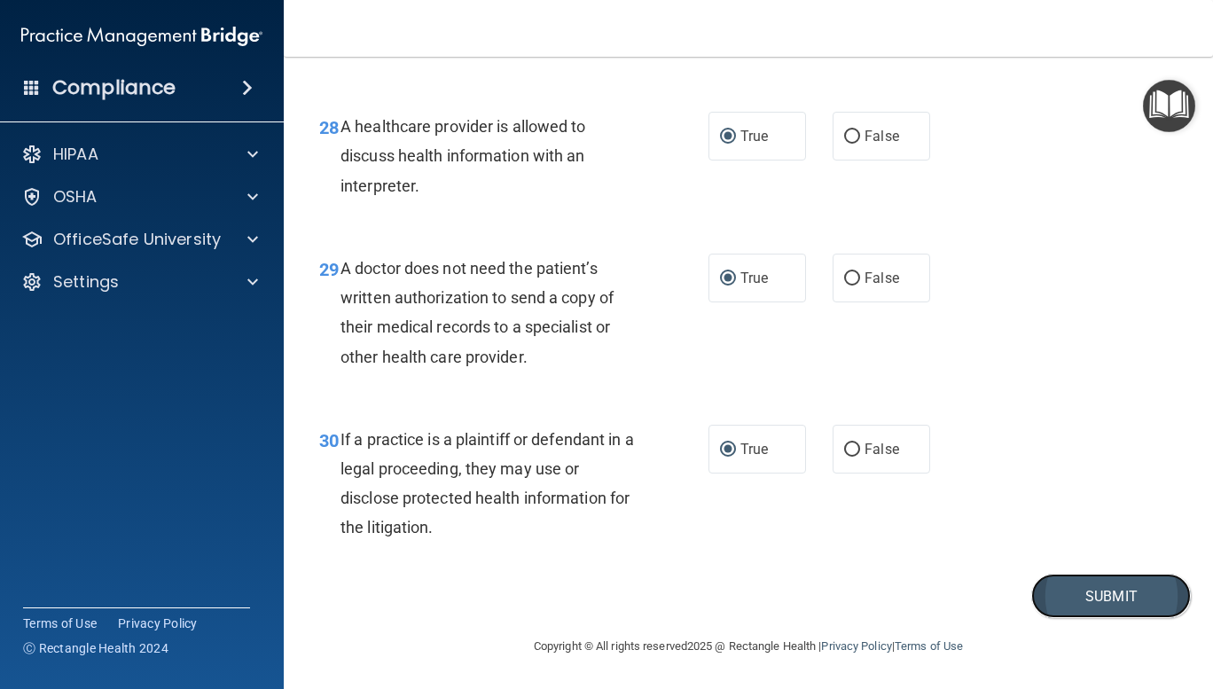
click at [1078, 596] on button "Submit" at bounding box center [1111, 596] width 160 height 45
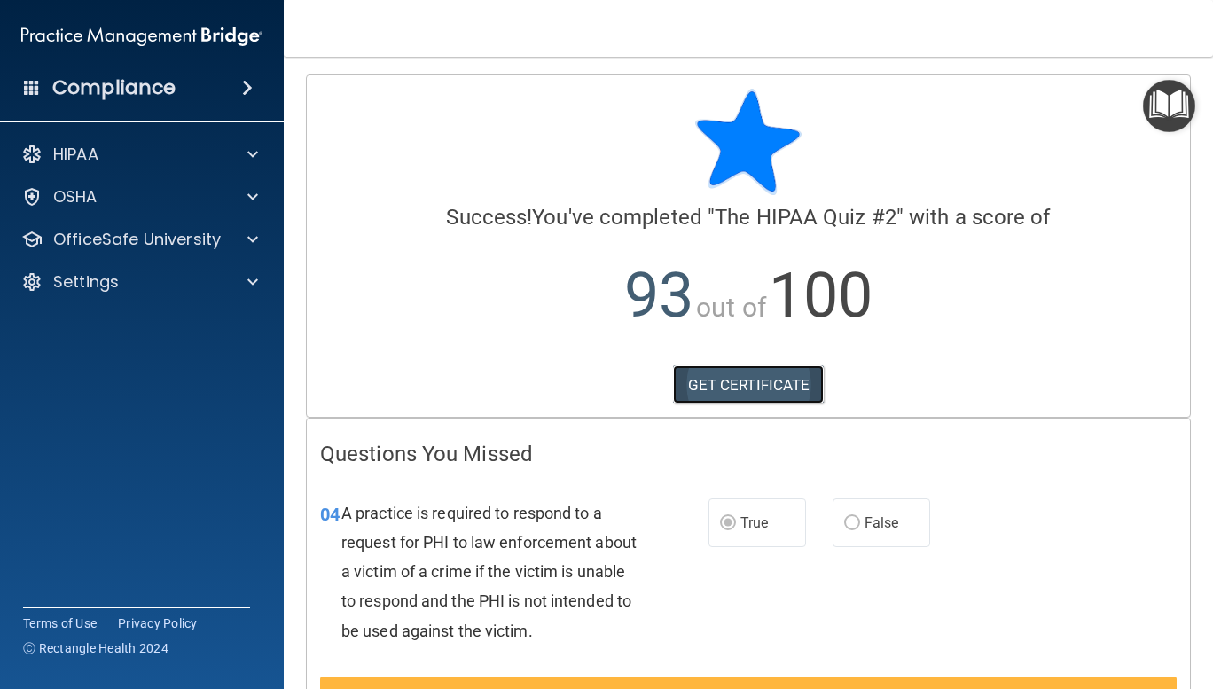
click at [740, 385] on link "GET CERTIFICATE" at bounding box center [749, 384] width 152 height 39
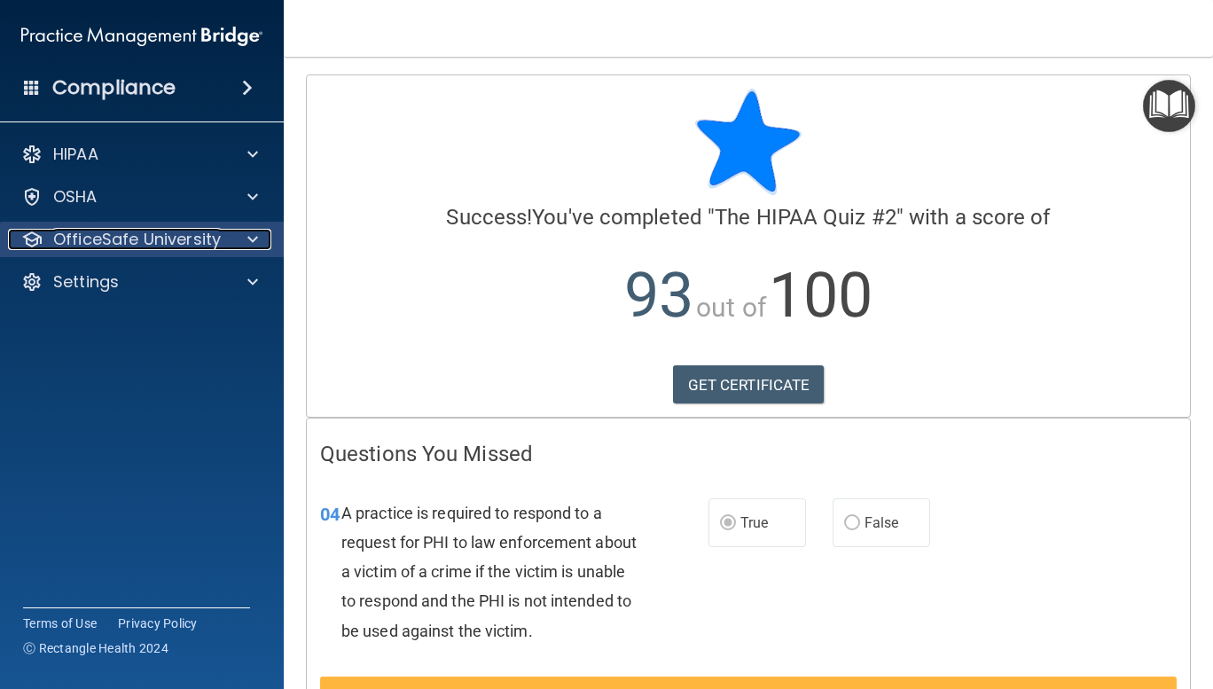
click at [202, 235] on p "OfficeSafe University" at bounding box center [137, 239] width 168 height 21
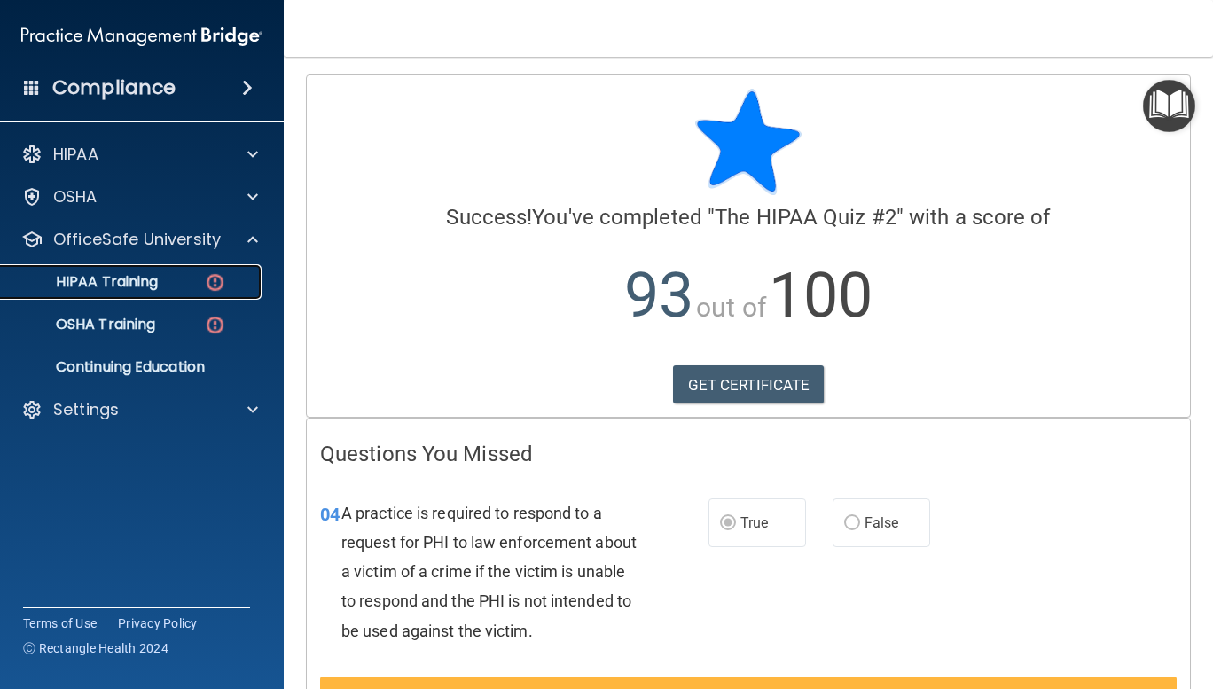
click at [165, 290] on div "HIPAA Training" at bounding box center [133, 282] width 242 height 18
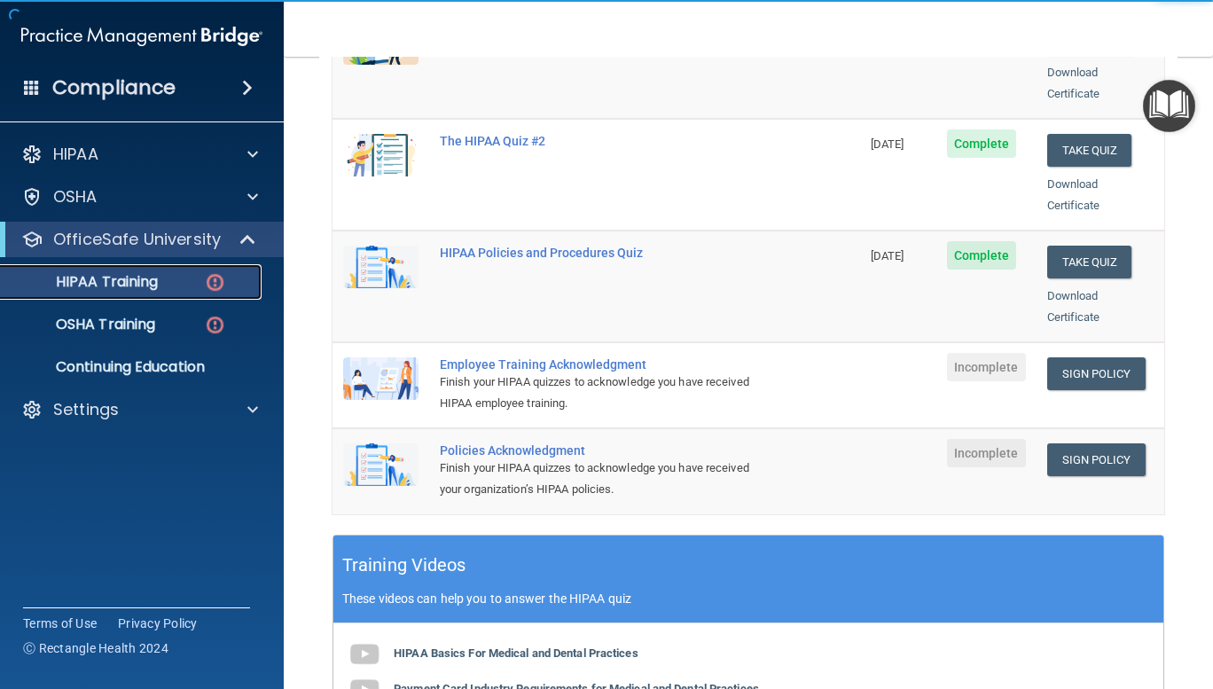
scroll to position [327, 0]
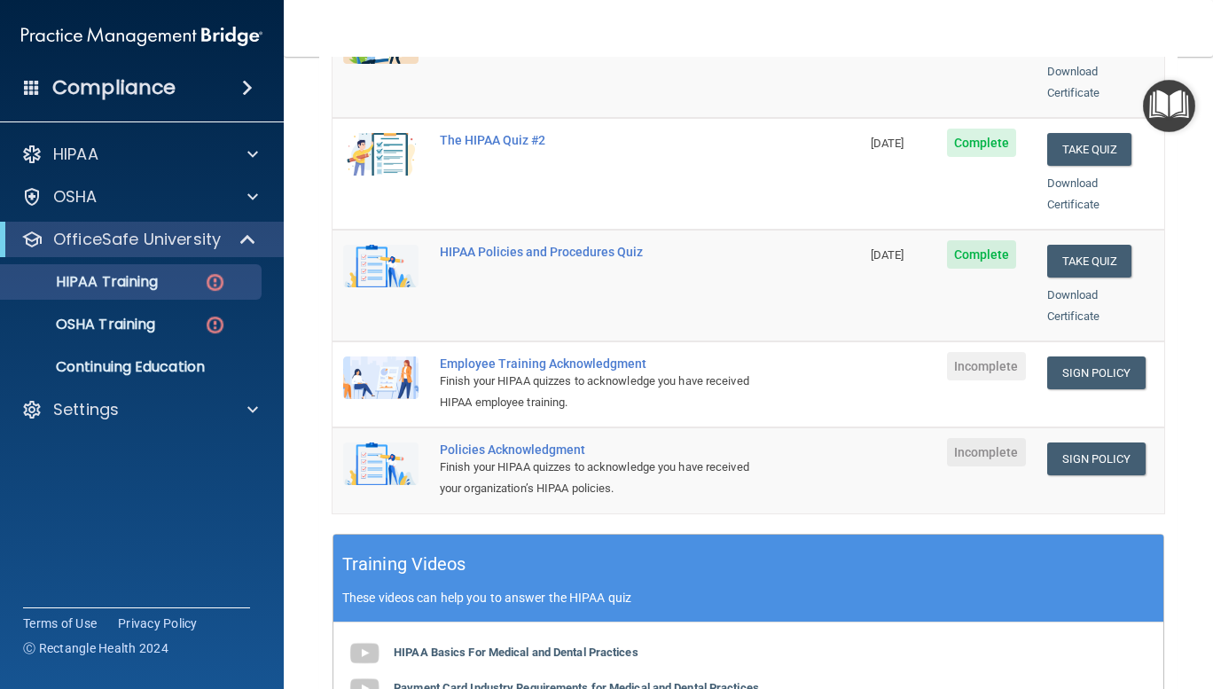
click at [801, 376] on td "Employee Training Acknowledgment Finish your HIPAA quizzes to acknowledge you h…" at bounding box center [644, 384] width 431 height 86
click at [1086, 356] on link "Sign Policy" at bounding box center [1096, 372] width 98 height 33
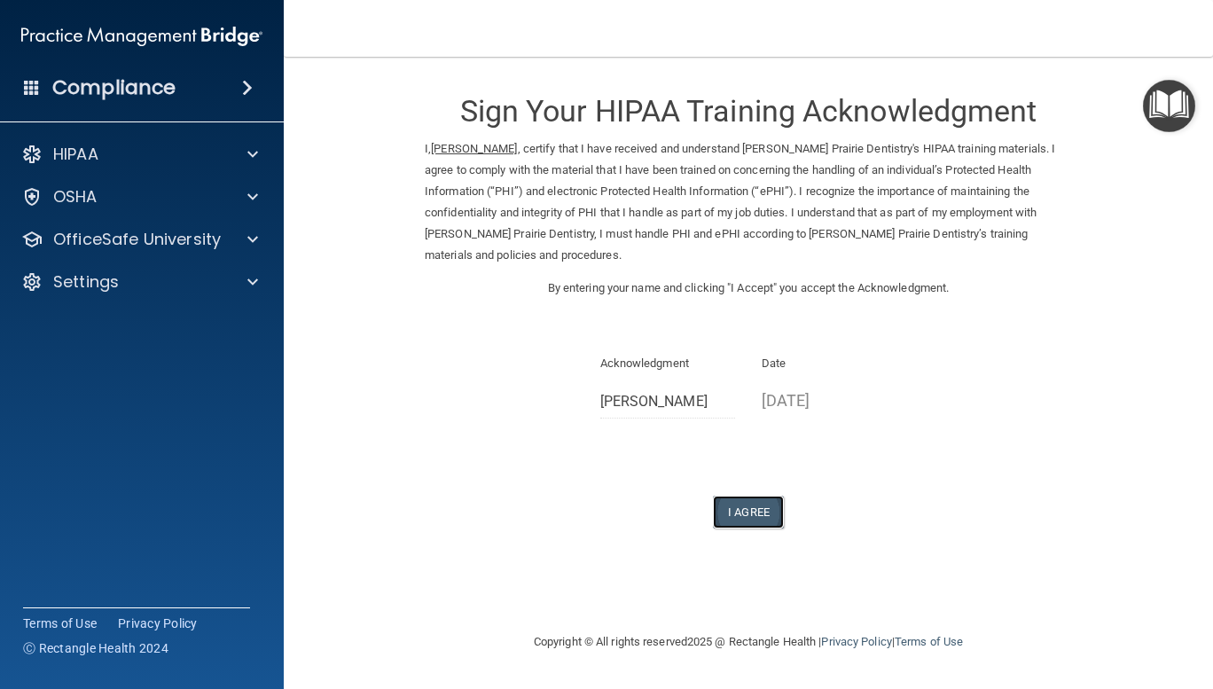
click at [738, 496] on button "I Agree" at bounding box center [748, 512] width 71 height 33
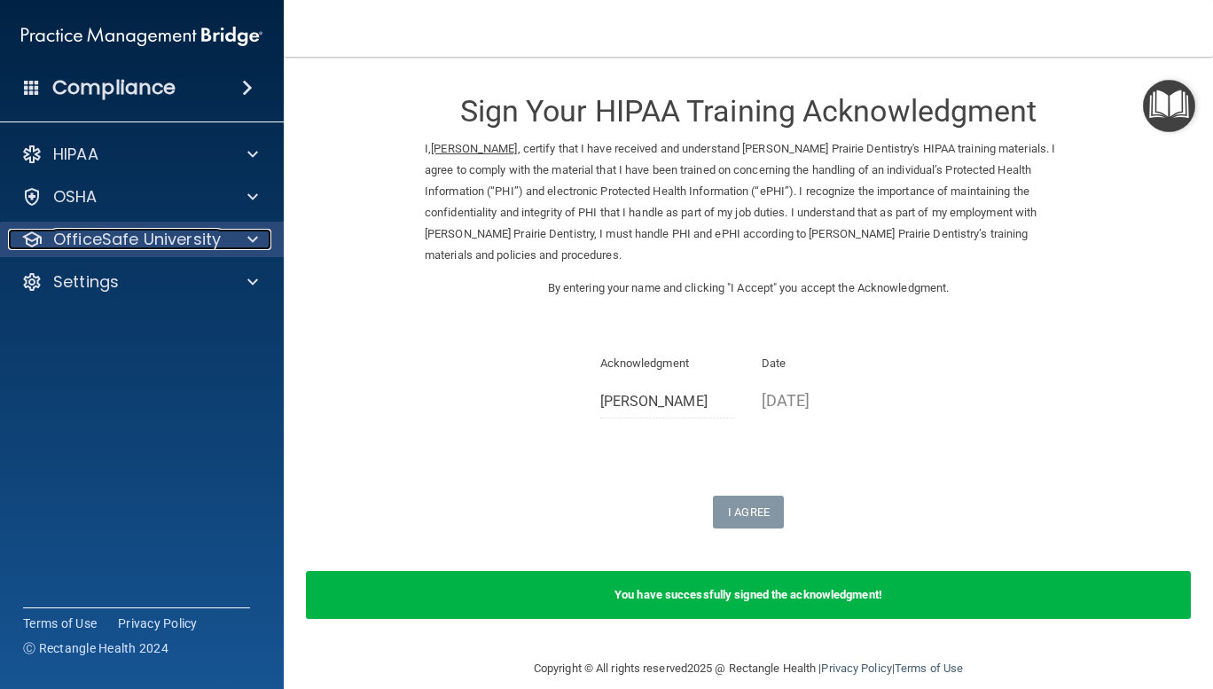
click at [132, 236] on p "OfficeSafe University" at bounding box center [137, 239] width 168 height 21
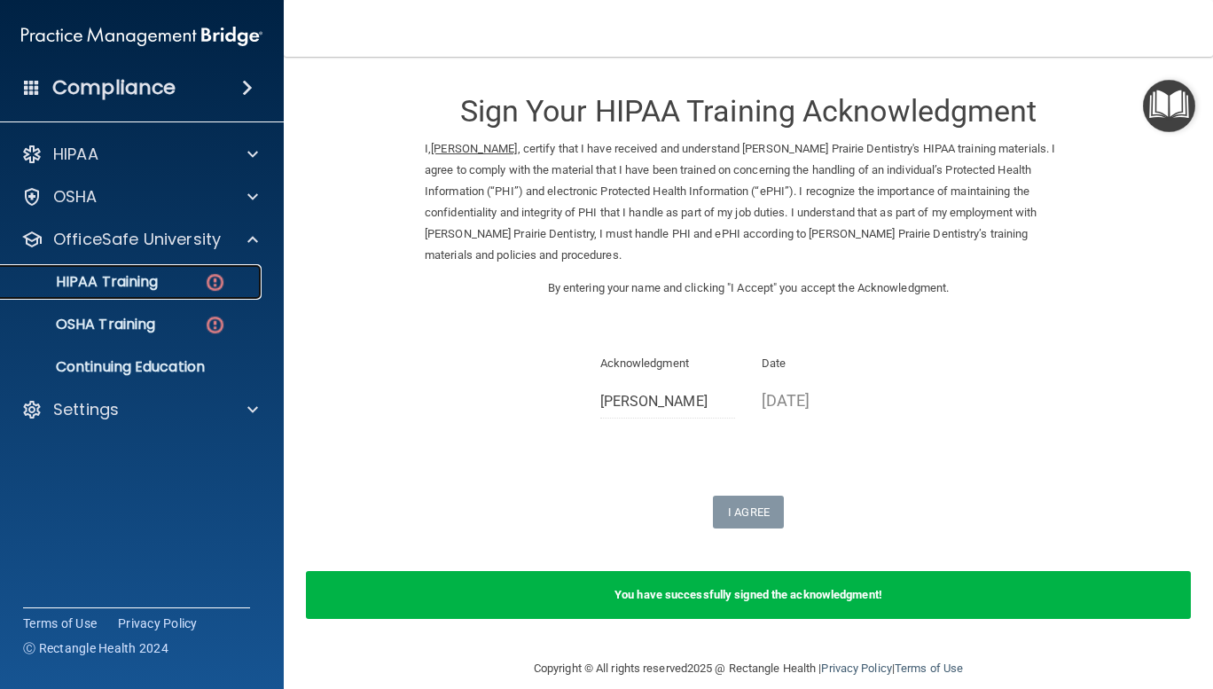
click at [131, 281] on p "HIPAA Training" at bounding box center [85, 282] width 146 height 18
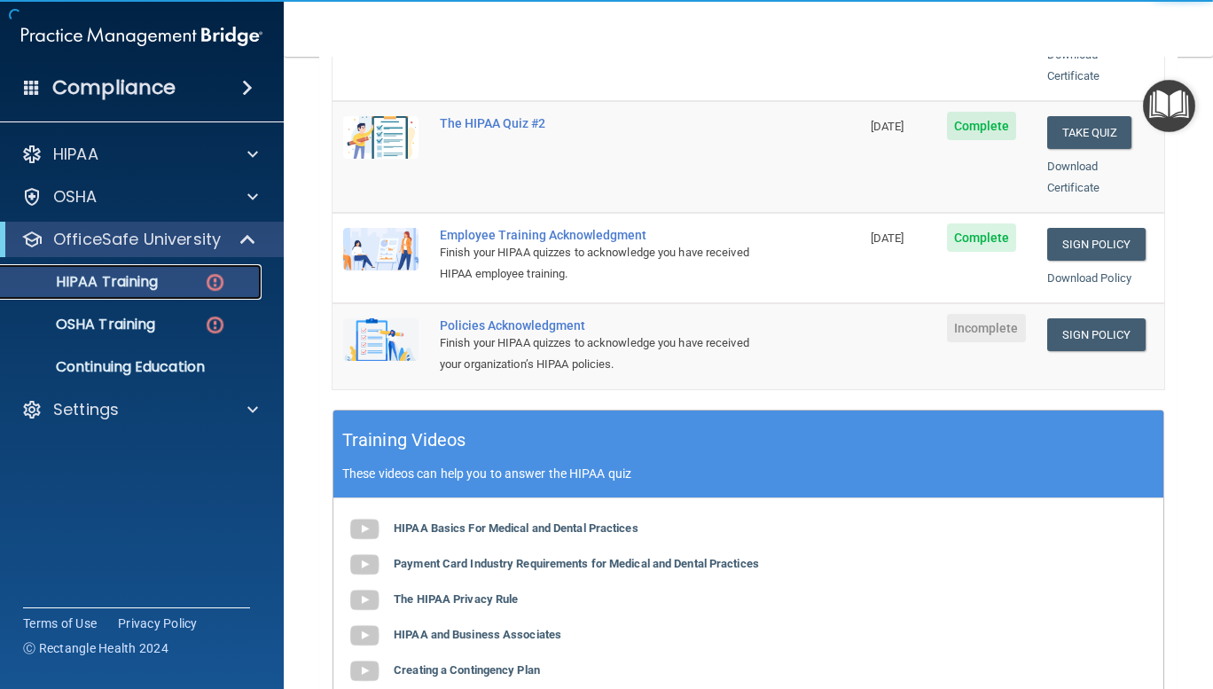
scroll to position [457, 0]
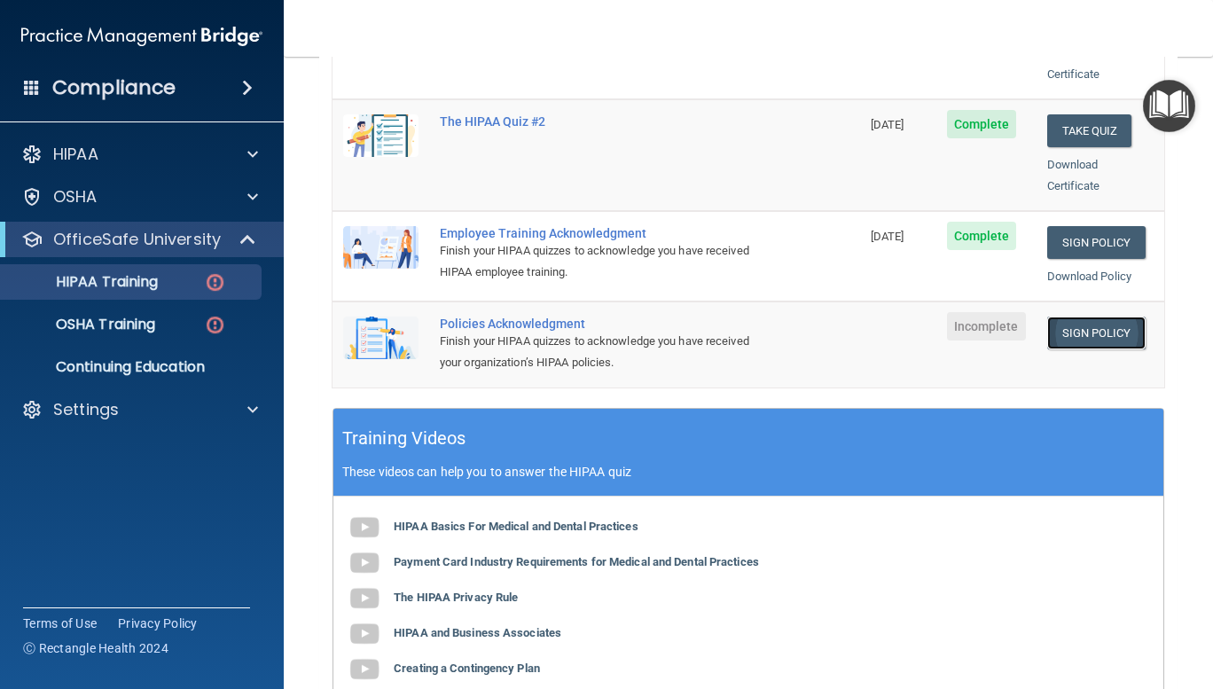
click at [1082, 316] on link "Sign Policy" at bounding box center [1096, 332] width 98 height 33
click at [125, 196] on div "OSHA" at bounding box center [118, 196] width 220 height 21
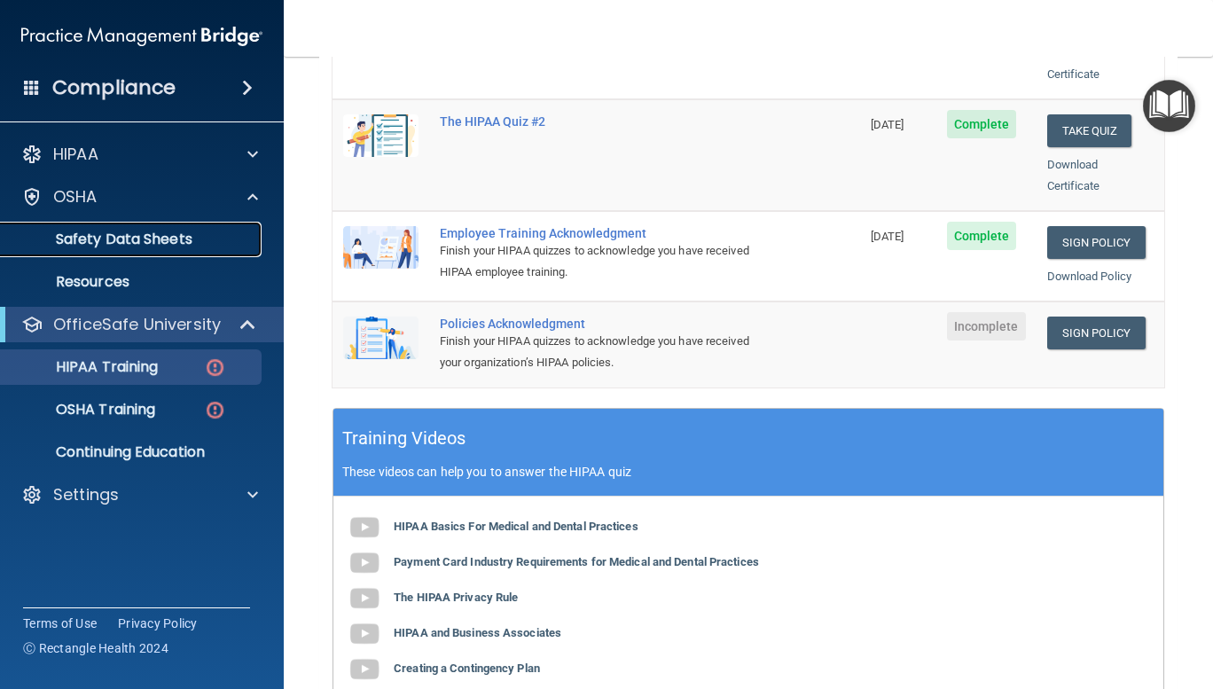
click at [163, 237] on p "Safety Data Sheets" at bounding box center [133, 239] width 242 height 18
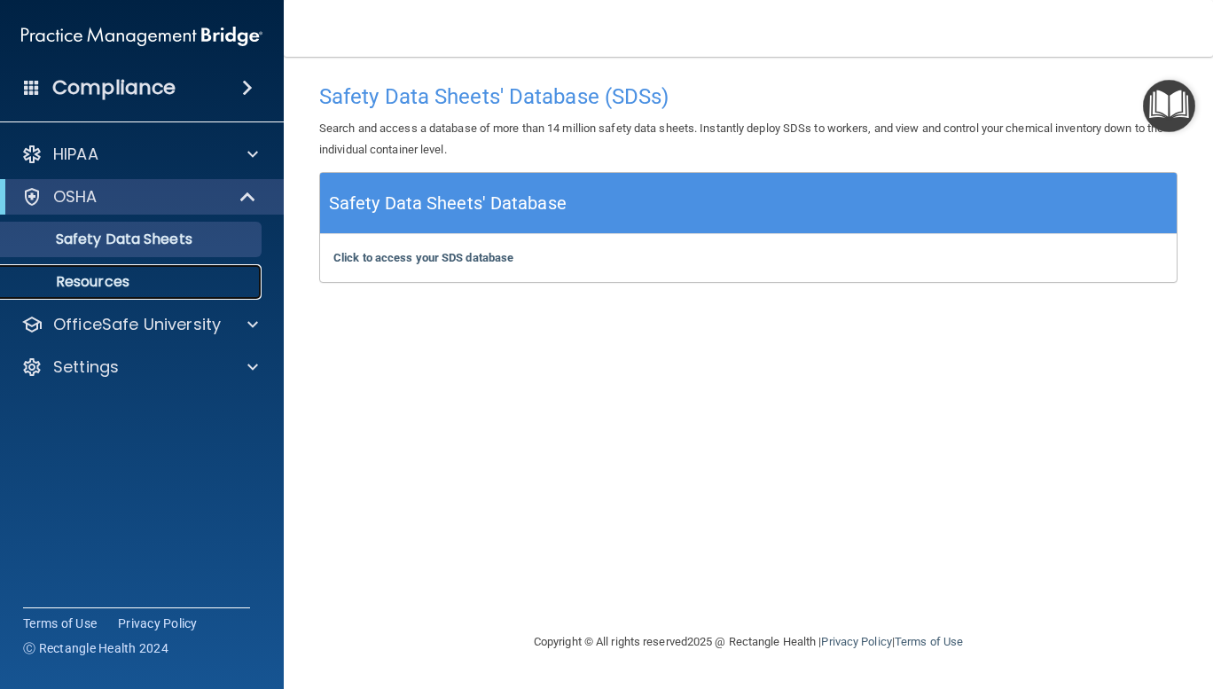
click at [94, 280] on p "Resources" at bounding box center [133, 282] width 242 height 18
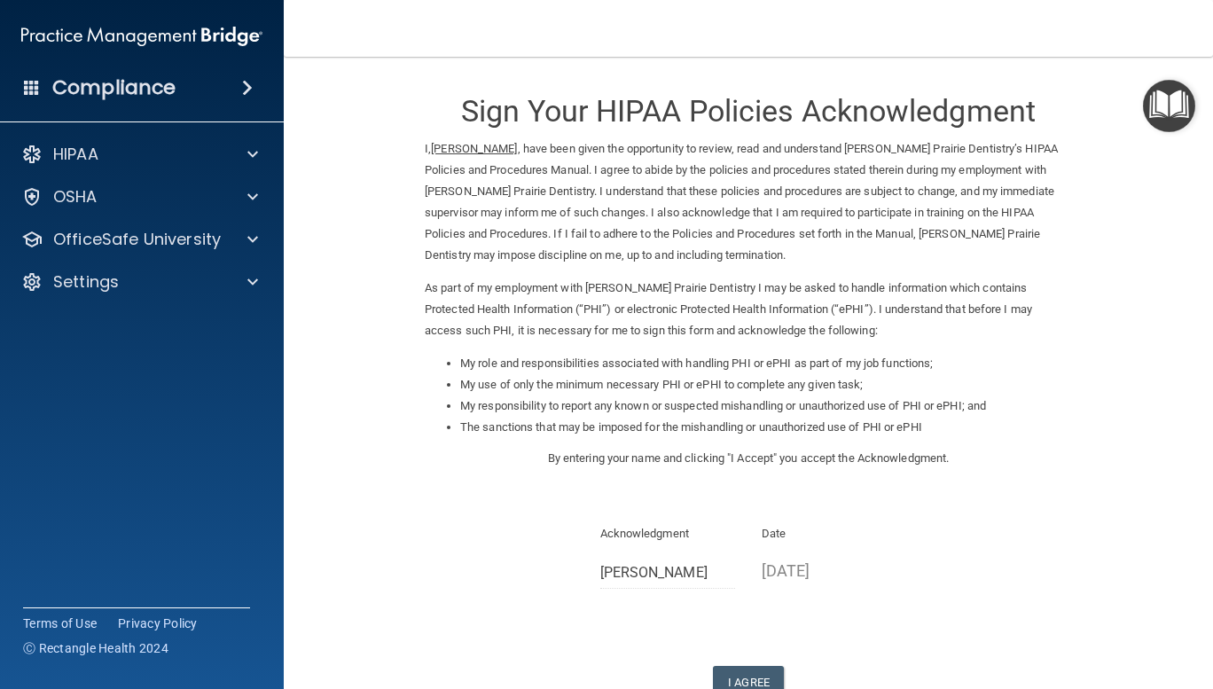
scroll to position [123, 0]
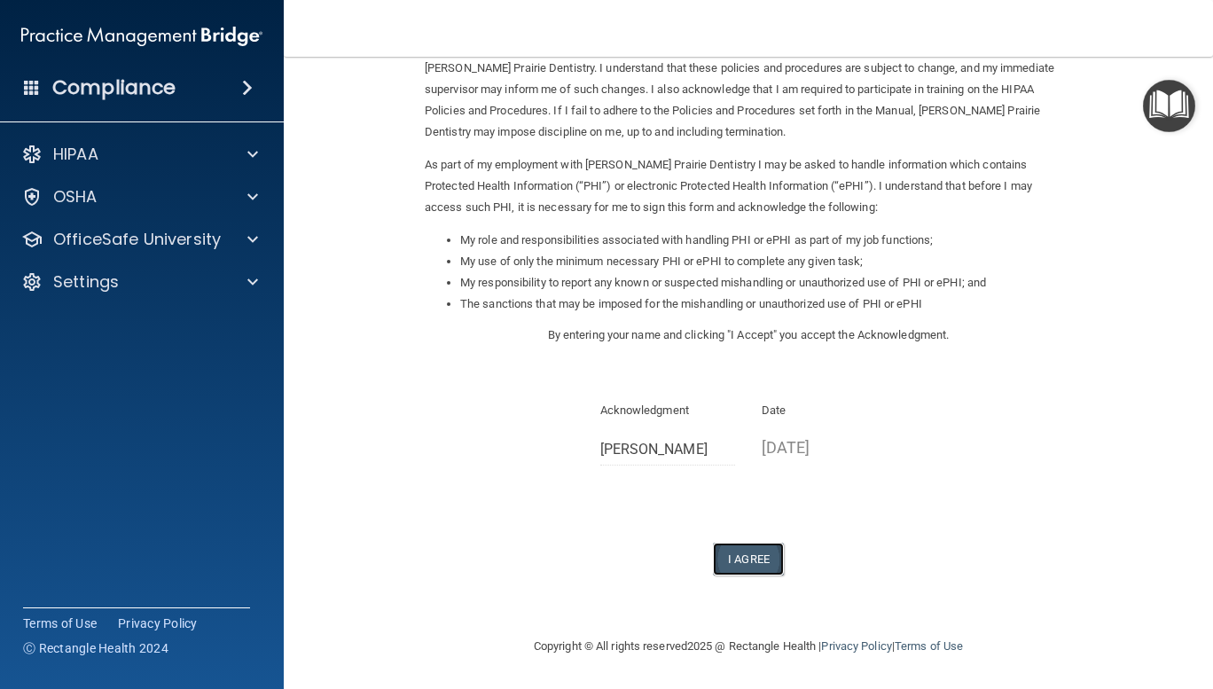
click at [738, 563] on button "I Agree" at bounding box center [748, 559] width 71 height 33
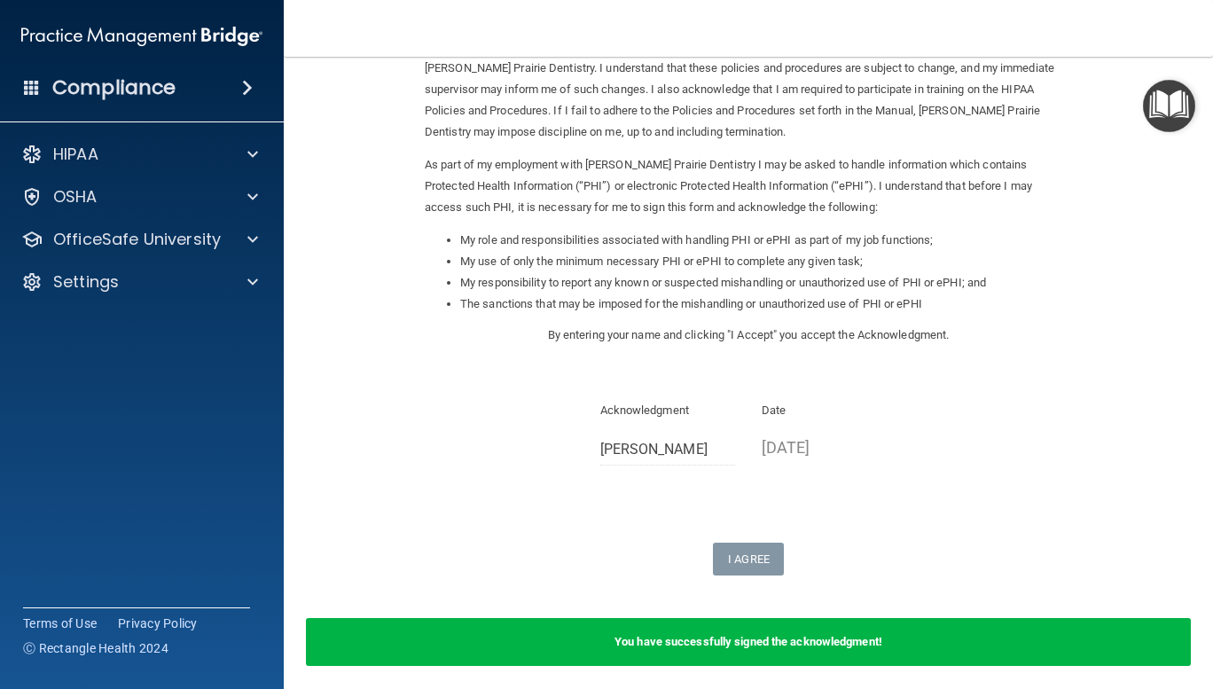
scroll to position [0, 0]
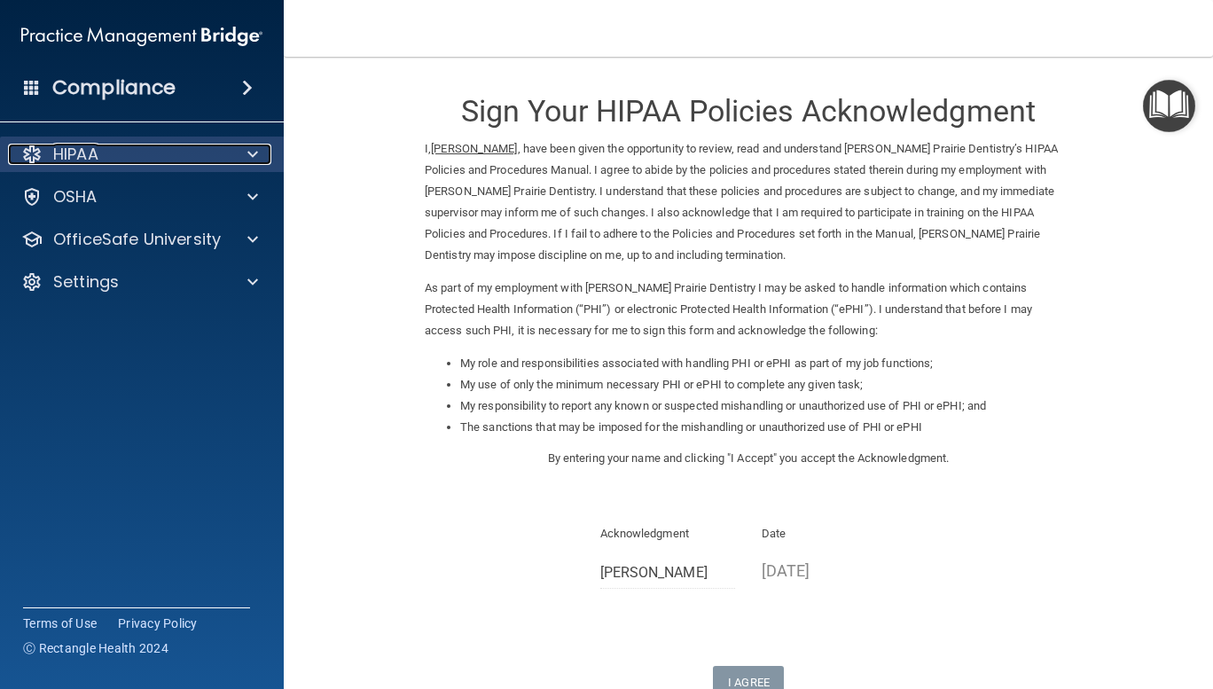
click at [116, 156] on div "HIPAA" at bounding box center [118, 154] width 220 height 21
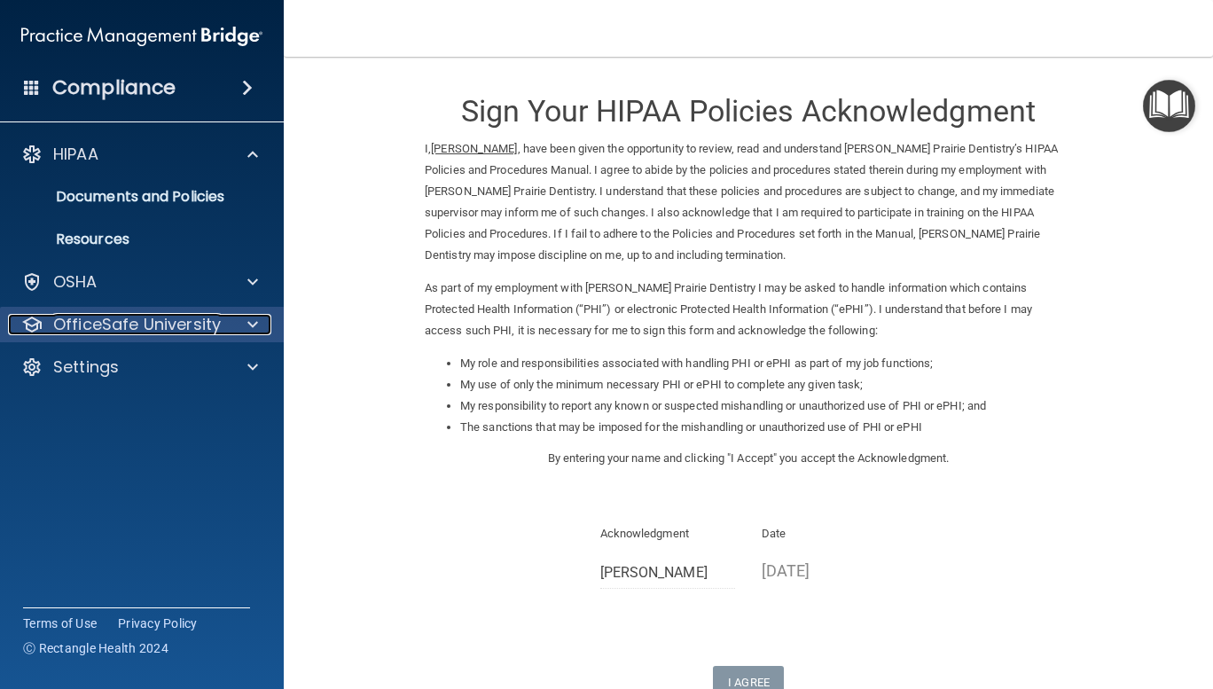
click at [175, 328] on p "OfficeSafe University" at bounding box center [137, 324] width 168 height 21
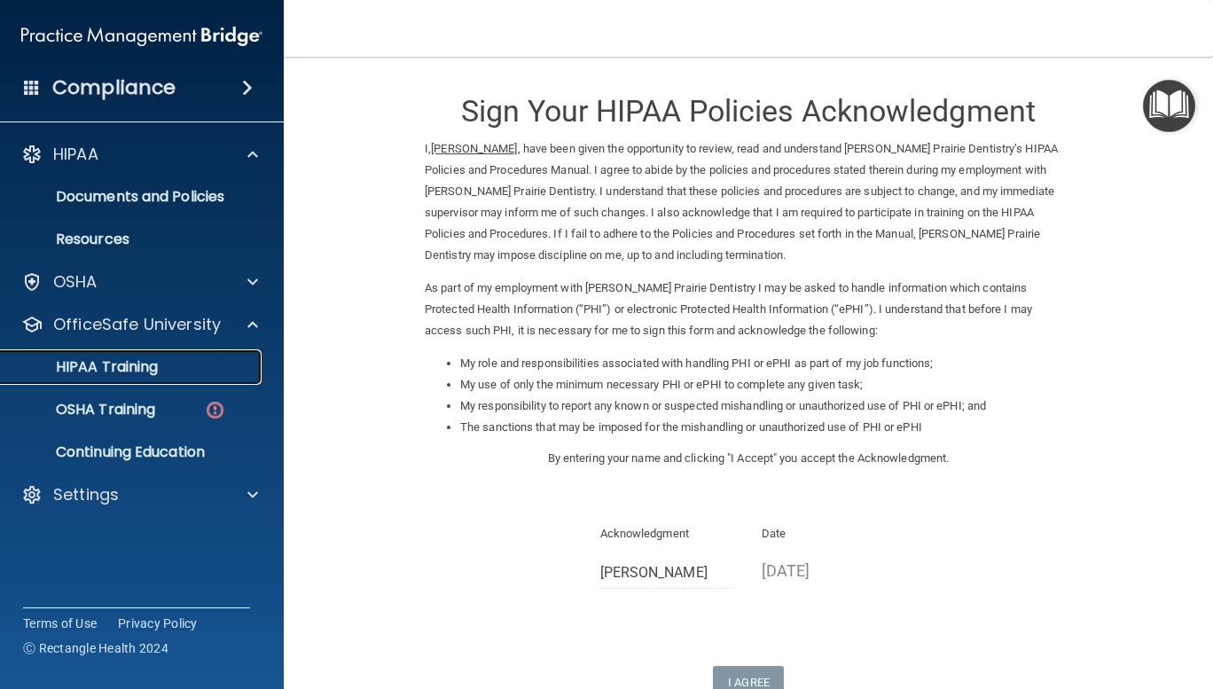
click at [130, 373] on p "HIPAA Training" at bounding box center [85, 367] width 146 height 18
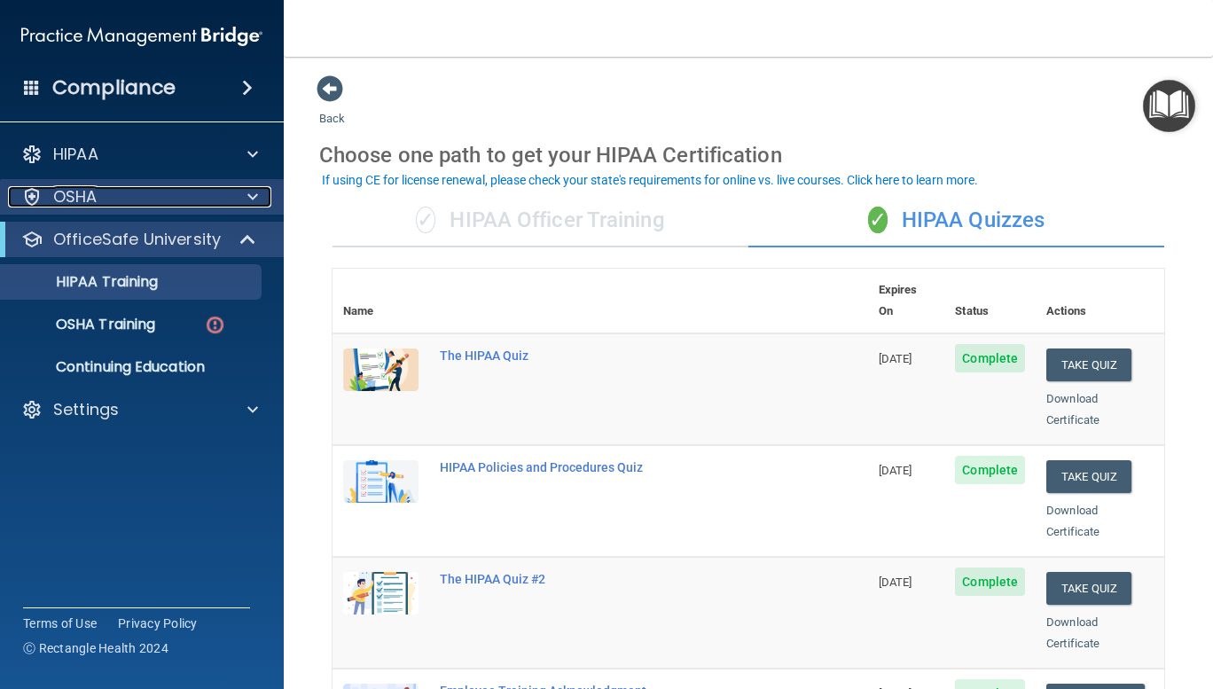
click at [139, 195] on div "OSHA" at bounding box center [118, 196] width 220 height 21
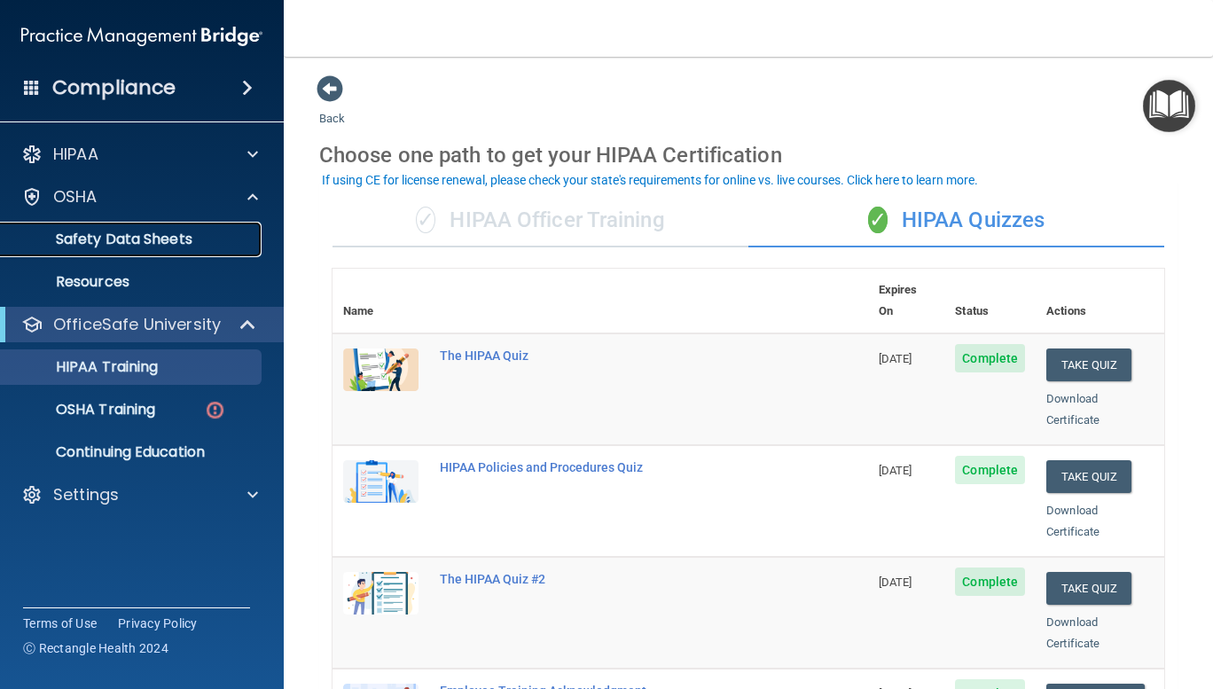
click at [138, 239] on p "Safety Data Sheets" at bounding box center [133, 239] width 242 height 18
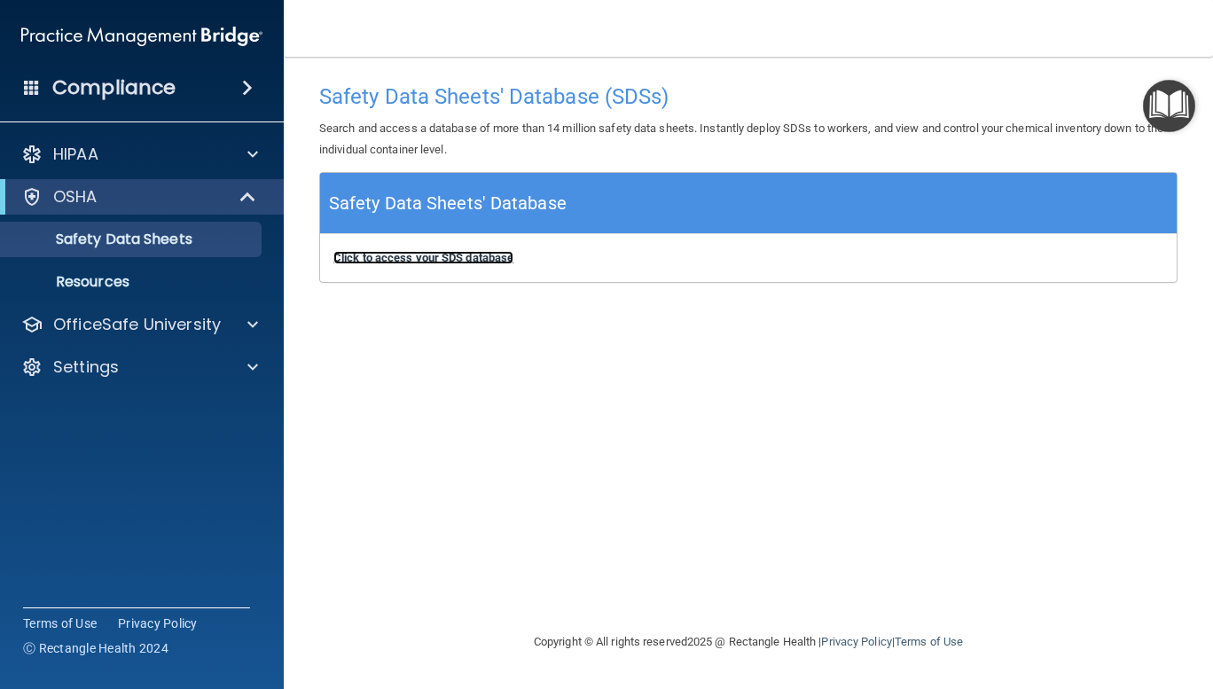
click at [450, 255] on b "Click to access your SDS database" at bounding box center [423, 257] width 180 height 13
